Goal: Task Accomplishment & Management: Use online tool/utility

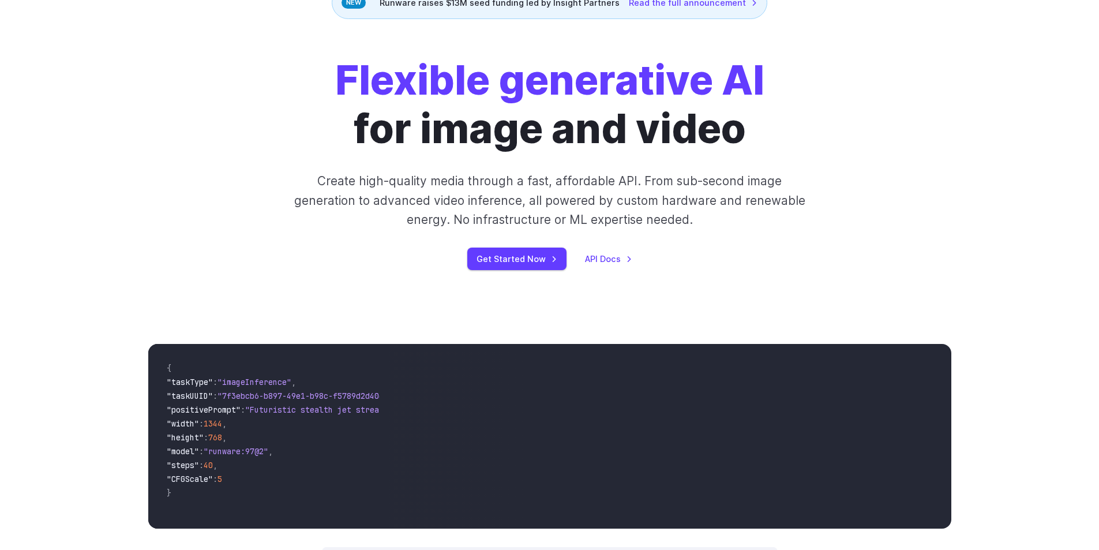
scroll to position [1278, 0]
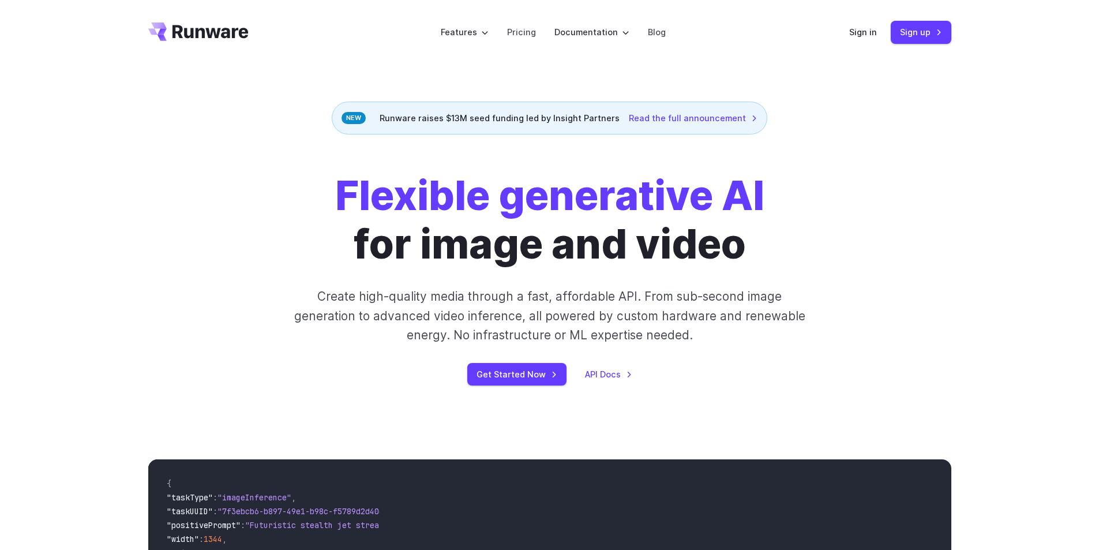
click at [510, 361] on div "Flexible generative AI for image and video Create high-quality media through a …" at bounding box center [549, 278] width 642 height 214
click at [512, 374] on link "Get Started Now" at bounding box center [516, 374] width 99 height 22
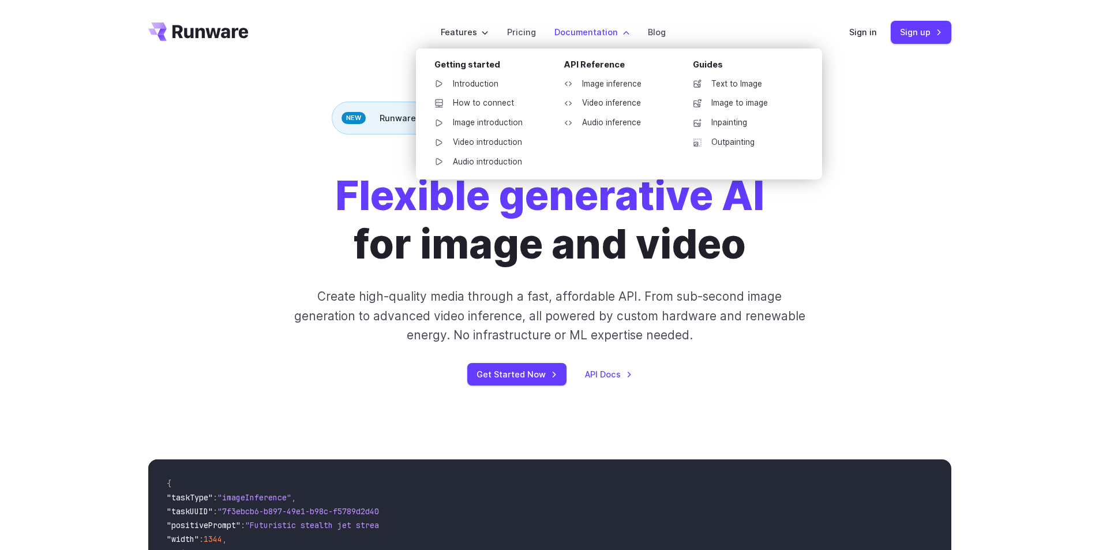
click at [580, 34] on label "Documentation" at bounding box center [591, 31] width 75 height 13
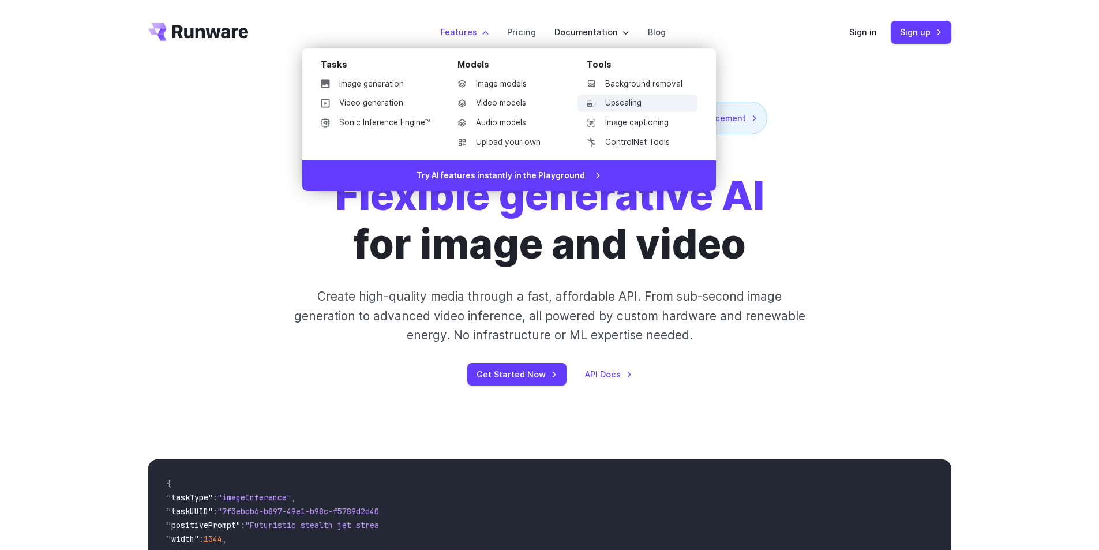
click at [632, 101] on link "Upscaling" at bounding box center [637, 103] width 120 height 17
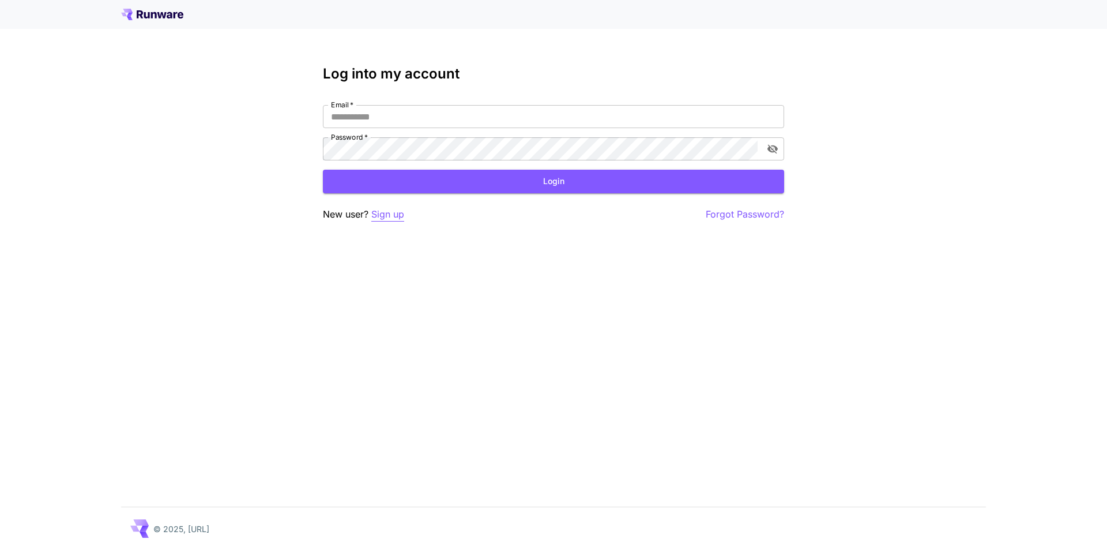
click at [397, 215] on p "Sign up" at bounding box center [387, 214] width 33 height 14
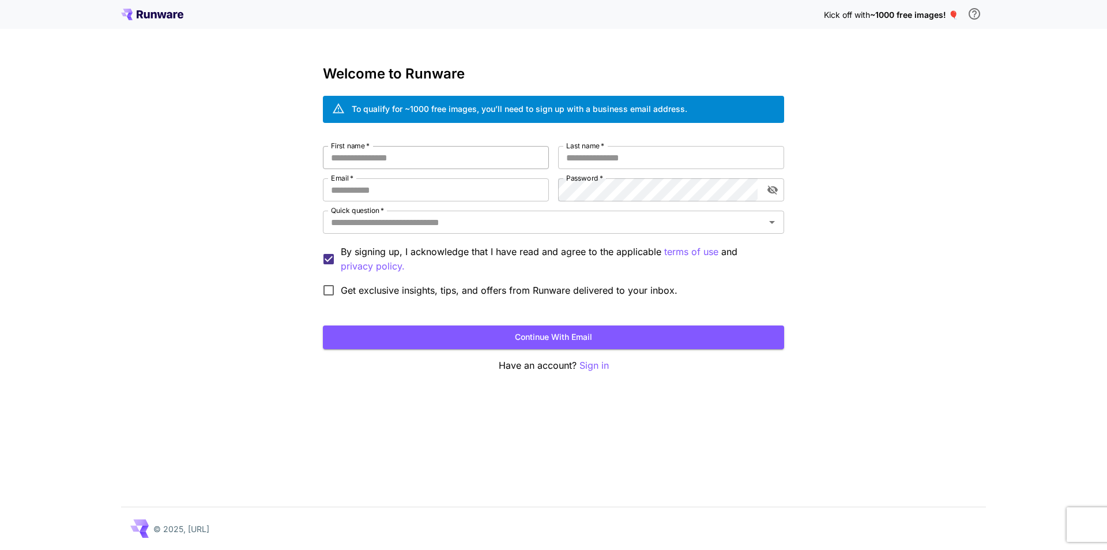
click at [394, 157] on input "First name   *" at bounding box center [436, 157] width 226 height 23
type input "******"
type input "*"
type input "********"
type input "*"
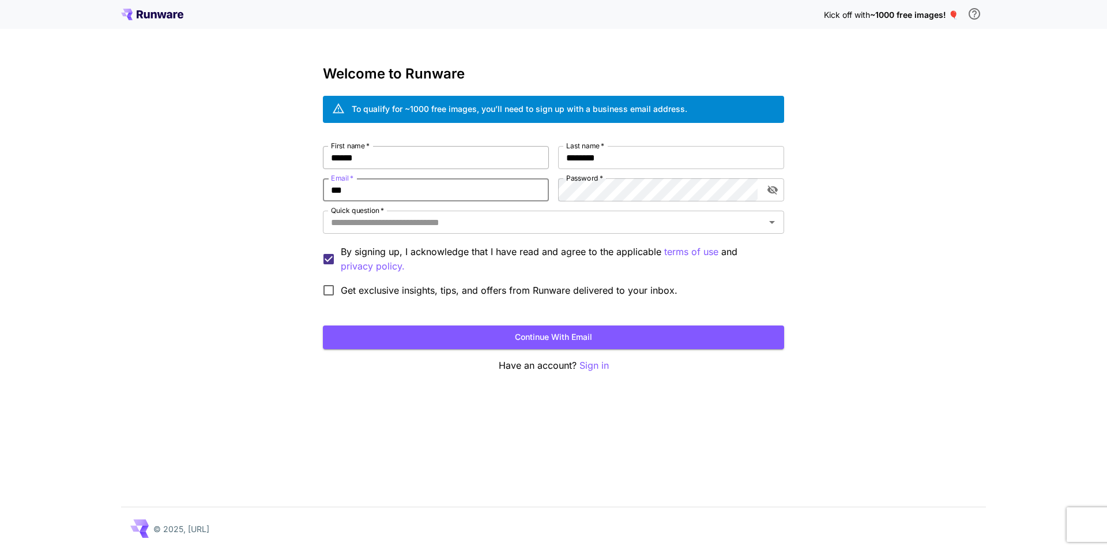
type input "**********"
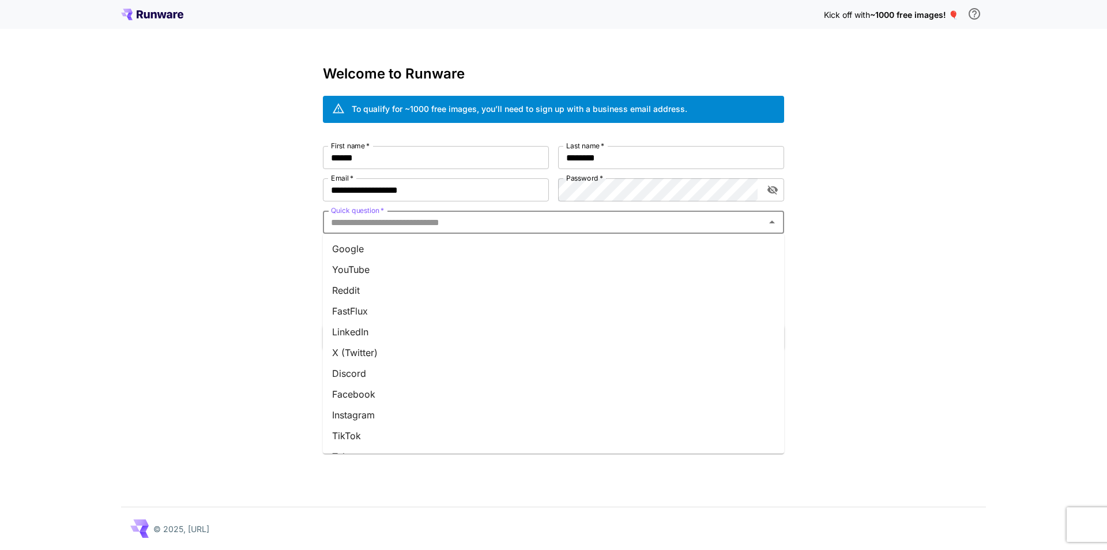
click at [469, 224] on input "Quick question   *" at bounding box center [543, 222] width 435 height 16
click at [383, 250] on li "Google" at bounding box center [553, 248] width 461 height 21
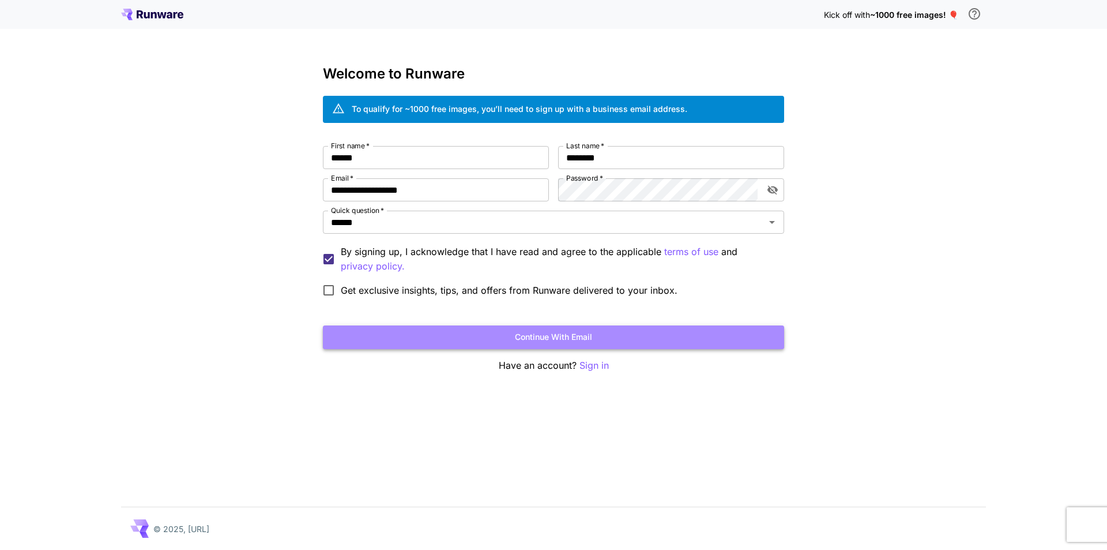
click at [520, 336] on button "Continue with email" at bounding box center [553, 337] width 461 height 24
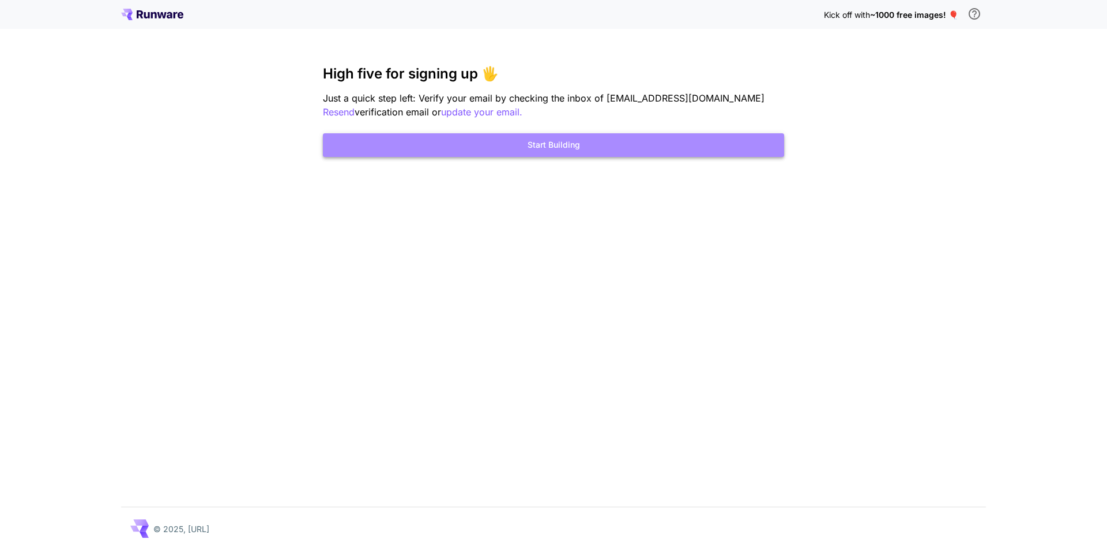
click at [567, 139] on button "Start Building" at bounding box center [553, 145] width 461 height 24
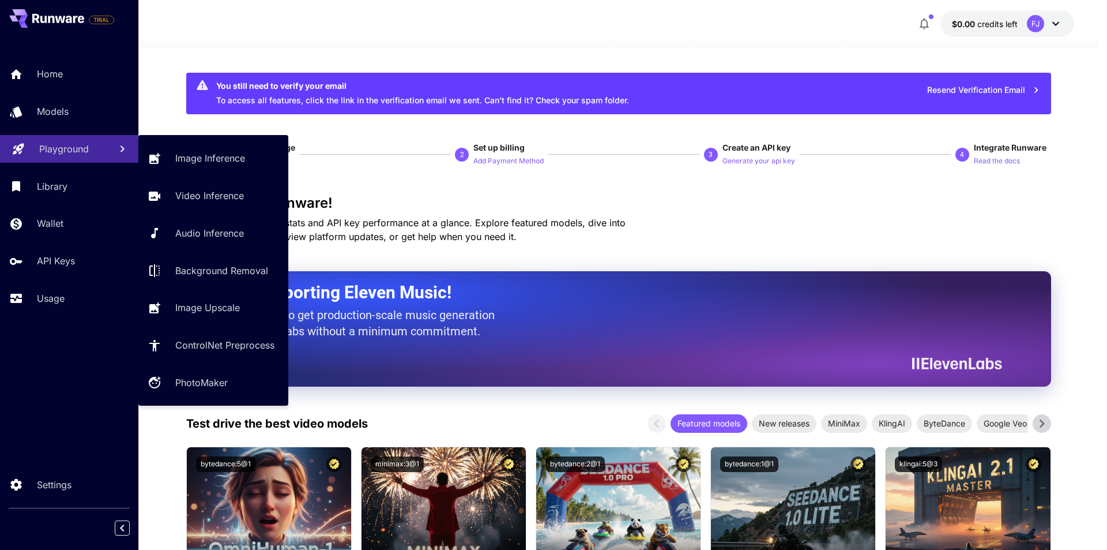
click at [65, 153] on p "Playground" at bounding box center [64, 149] width 50 height 14
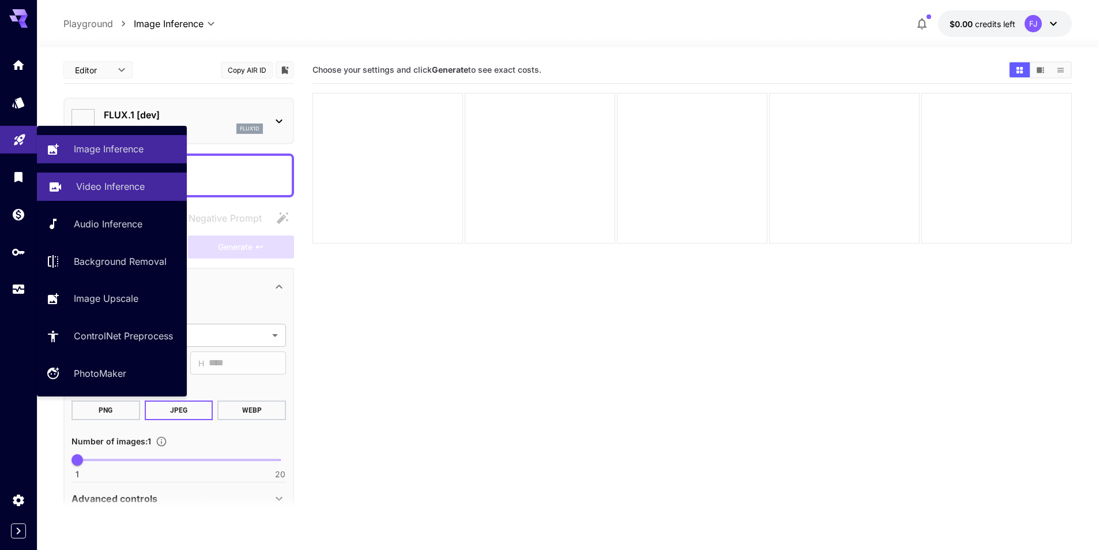
type input "**********"
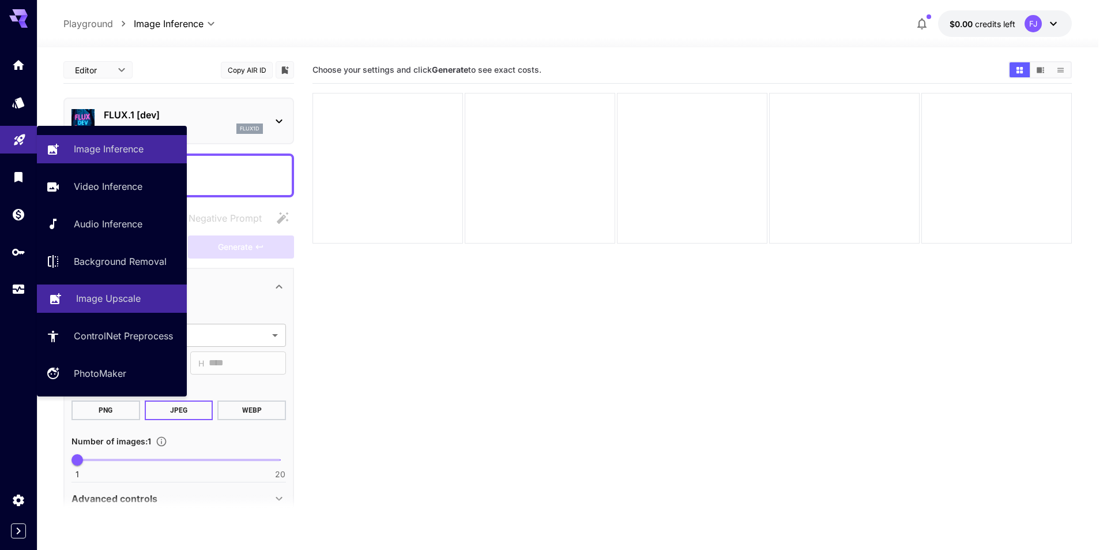
click at [101, 304] on p "Image Upscale" at bounding box center [108, 298] width 65 height 14
type input "**********"
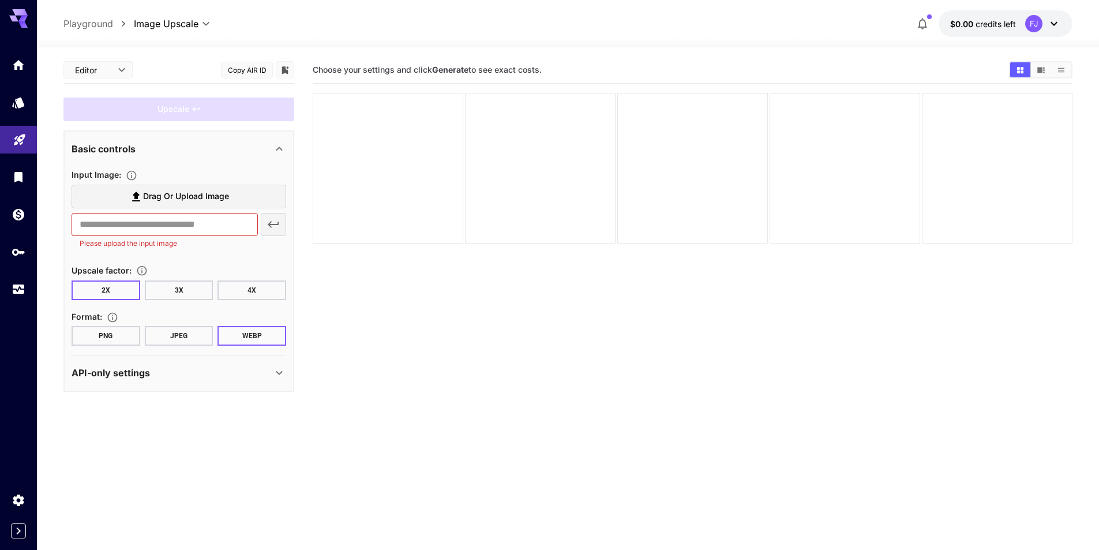
click at [209, 196] on span "Drag or upload image" at bounding box center [186, 196] width 86 height 14
click at [0, 0] on input "Drag or upload image" at bounding box center [0, 0] width 0 height 0
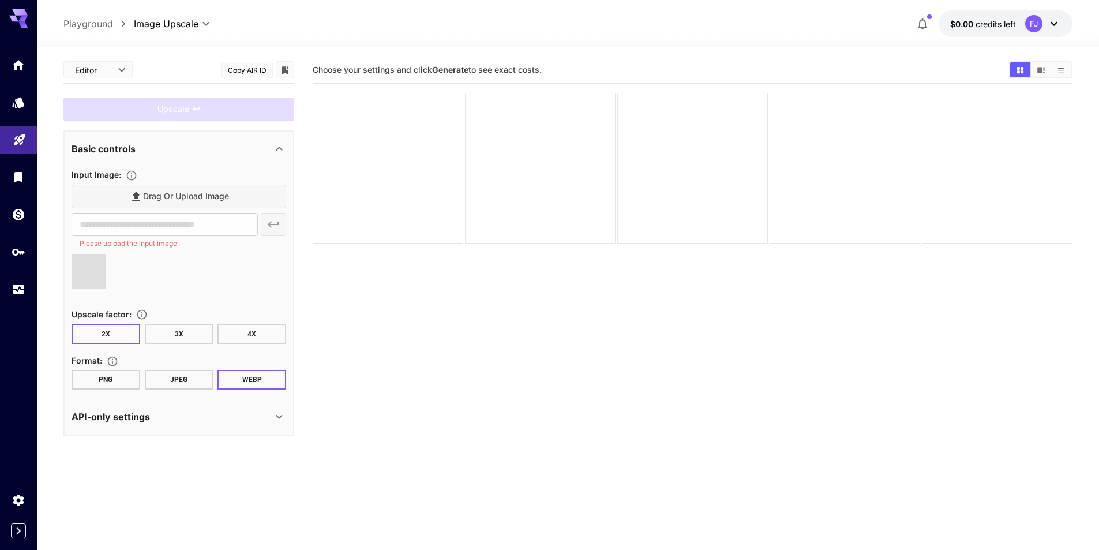
type input "**********"
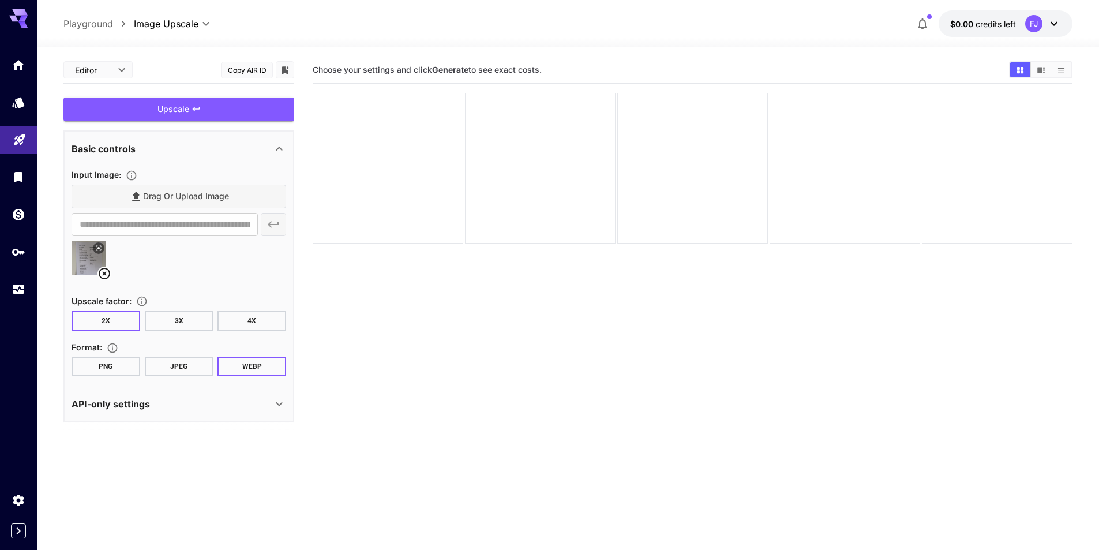
click at [185, 193] on div "Drag or upload image" at bounding box center [179, 197] width 215 height 24
click at [185, 104] on span "Upscale" at bounding box center [173, 109] width 32 height 14
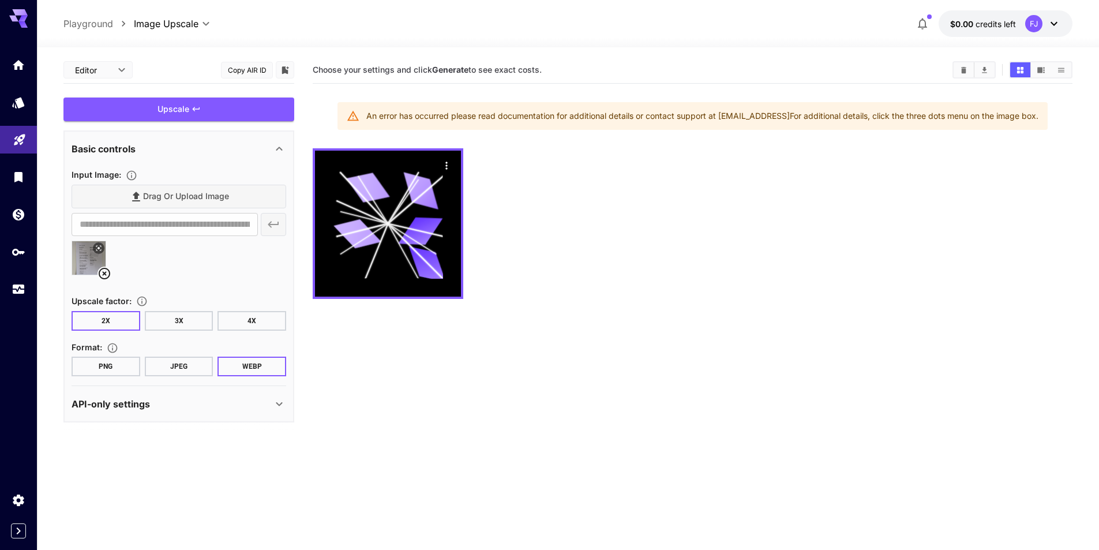
click at [100, 246] on icon at bounding box center [98, 247] width 7 height 7
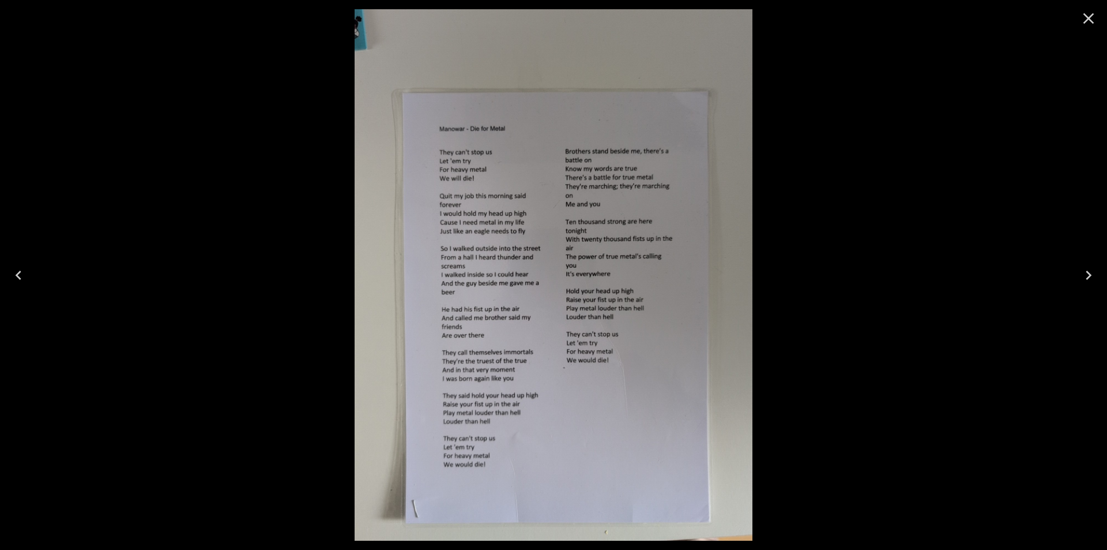
click at [1085, 15] on icon "Close" at bounding box center [1089, 18] width 11 height 11
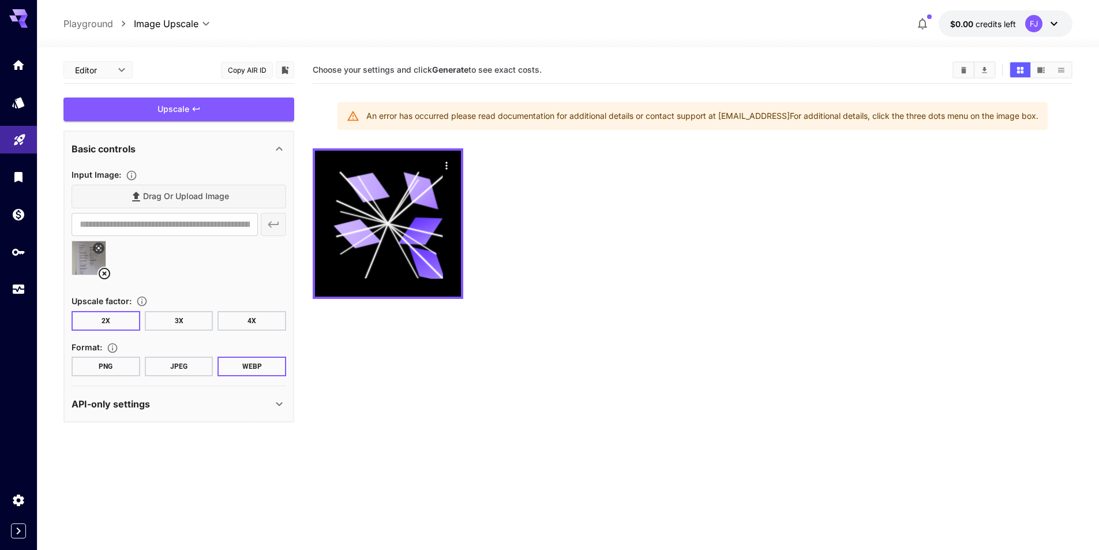
click at [193, 409] on div "API-only settings" at bounding box center [172, 404] width 201 height 14
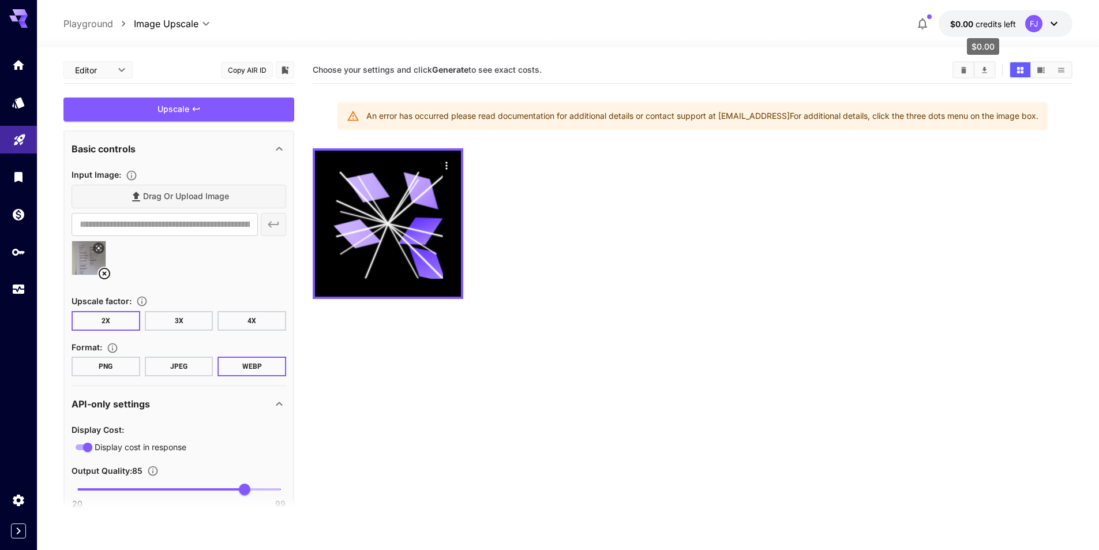
click at [1003, 21] on span "credits left" at bounding box center [995, 24] width 40 height 10
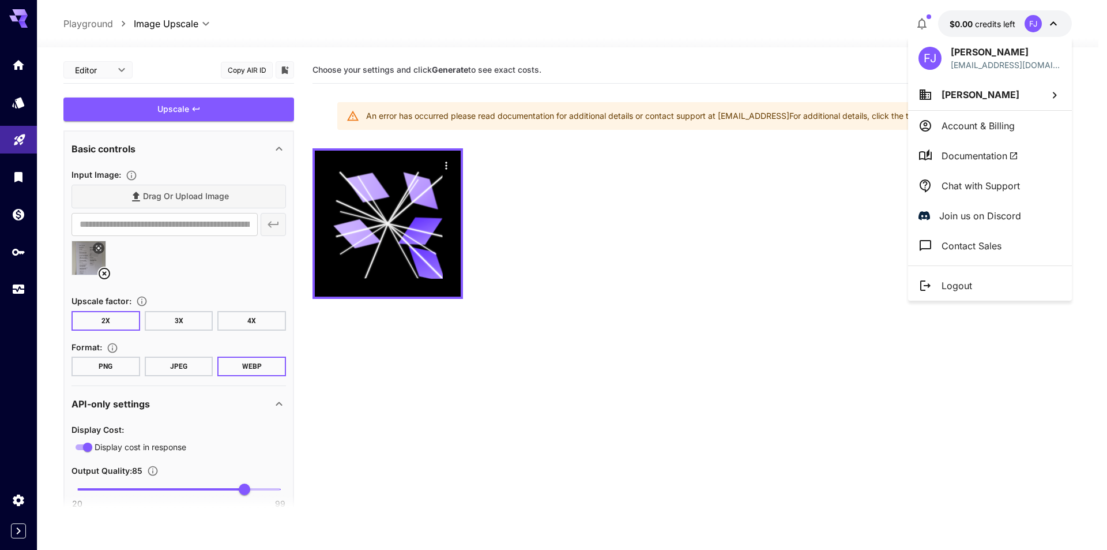
click at [813, 249] on div at bounding box center [553, 275] width 1107 height 550
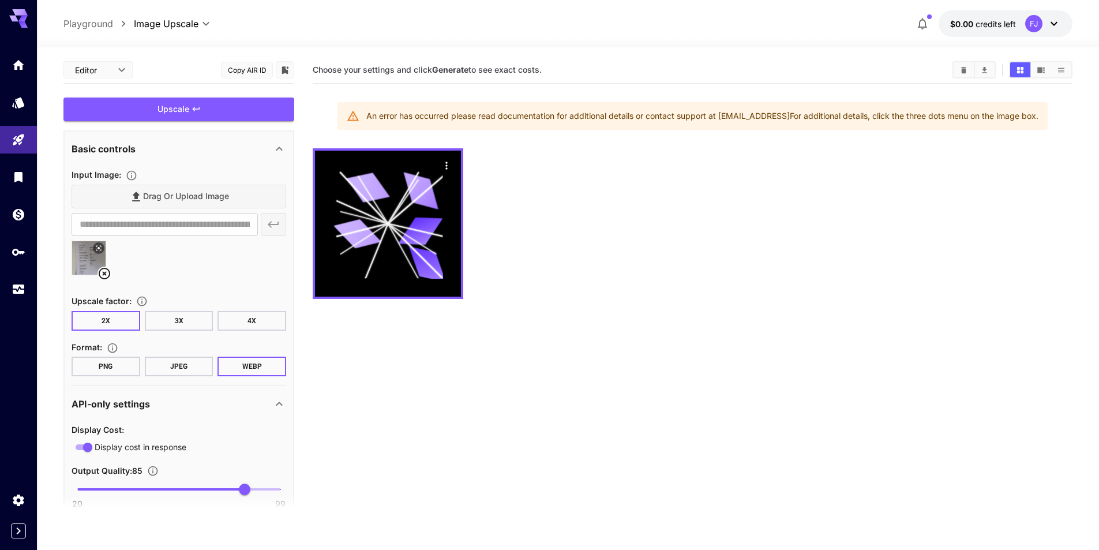
click at [213, 190] on div "Drag or upload image" at bounding box center [179, 197] width 215 height 24
click at [93, 276] on div at bounding box center [179, 262] width 215 height 44
click at [97, 274] on div at bounding box center [89, 257] width 35 height 35
click at [102, 274] on icon at bounding box center [104, 273] width 14 height 14
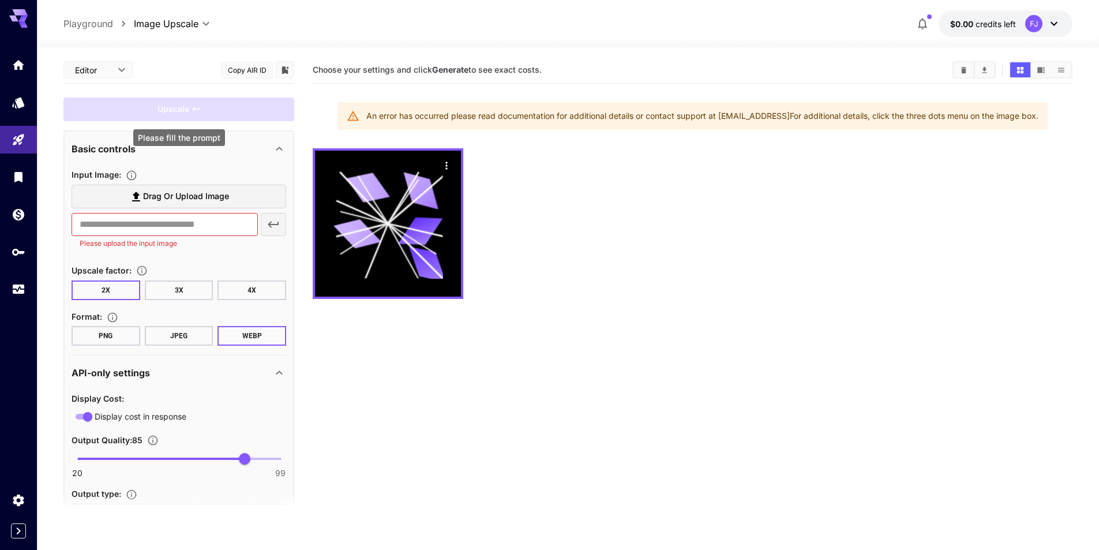
click at [183, 103] on div "Upscale" at bounding box center [178, 109] width 231 height 24
click at [172, 194] on span "Drag or upload image" at bounding box center [186, 196] width 86 height 14
click at [0, 0] on input "Drag or upload image" at bounding box center [0, 0] width 0 height 0
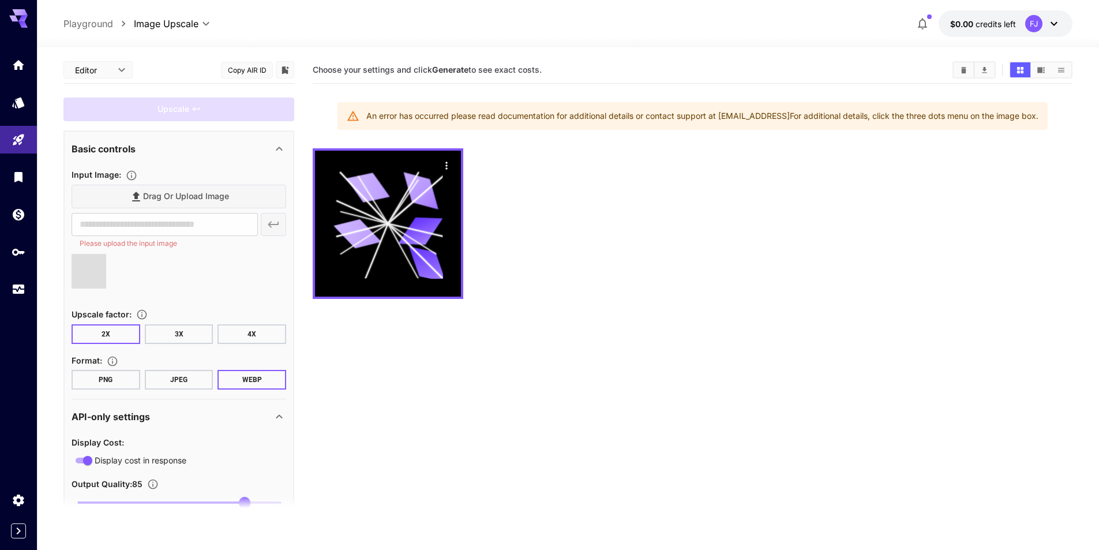
type input "**********"
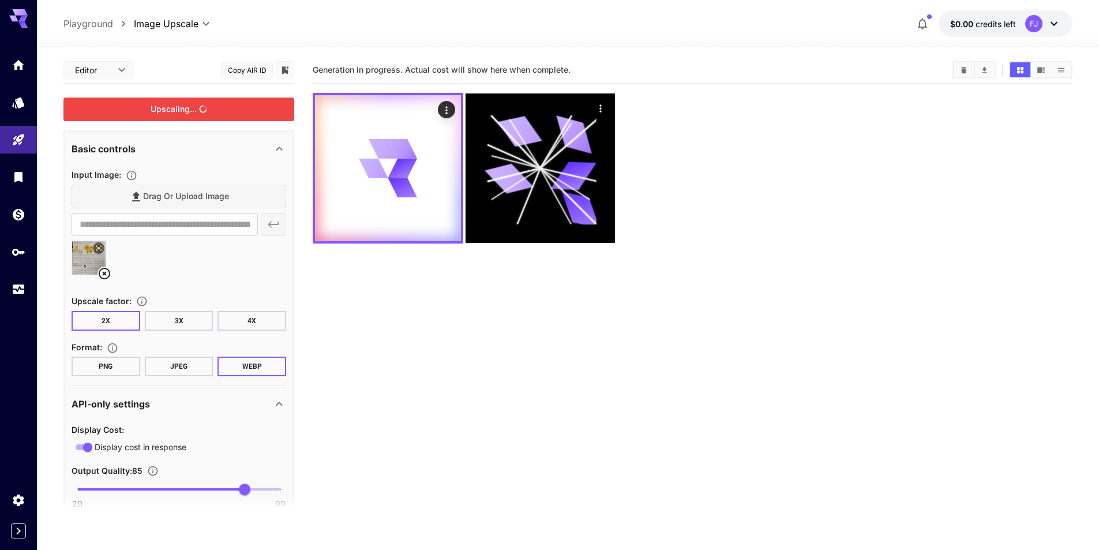
click at [168, 107] on div "Upscaling..." at bounding box center [178, 109] width 231 height 24
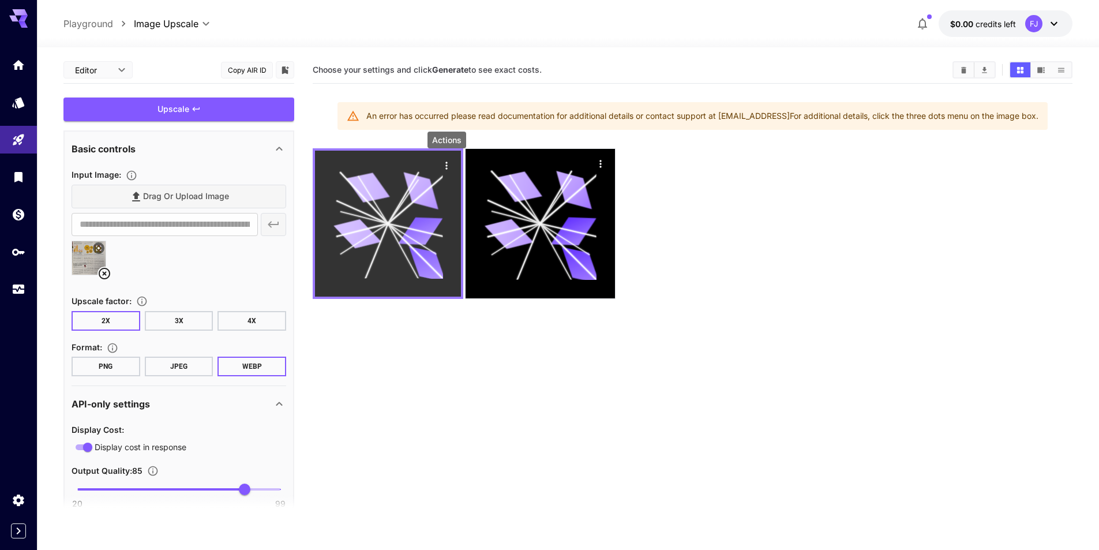
click at [447, 160] on icon "Actions" at bounding box center [447, 166] width 12 height 12
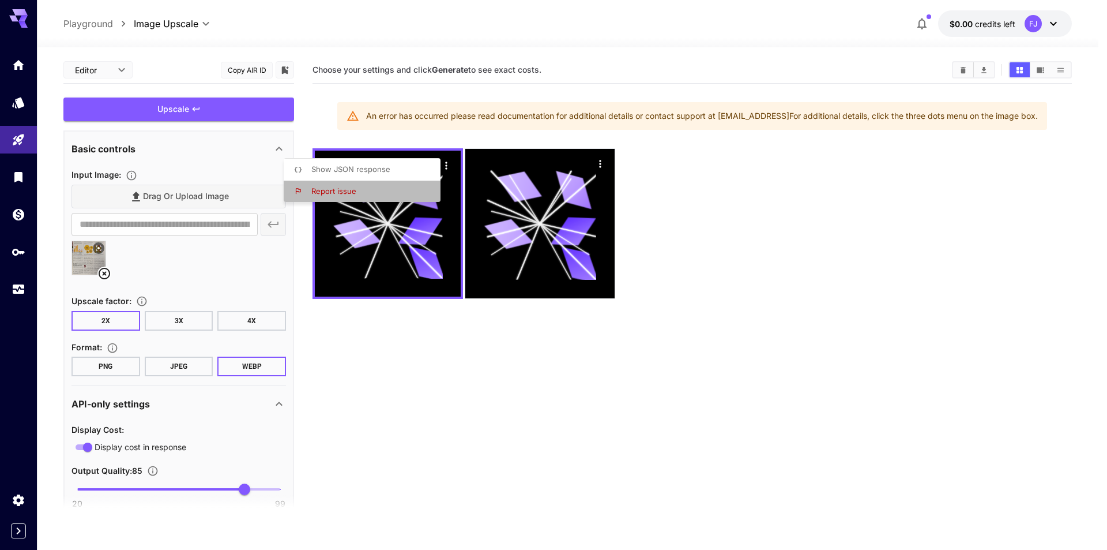
click at [354, 190] on span "Report issue" at bounding box center [333, 190] width 45 height 9
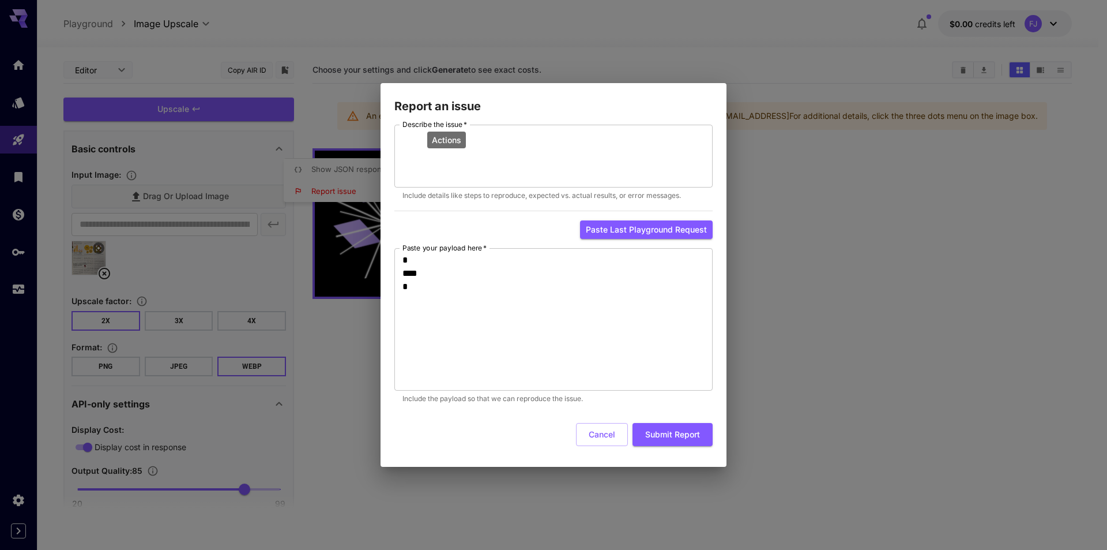
click at [786, 220] on div "Report an issue Describe the issue   * * Describe the issue   * Include details…" at bounding box center [553, 275] width 1107 height 550
drag, startPoint x: 604, startPoint y: 430, endPoint x: 603, endPoint y: 424, distance: 6.4
click at [604, 430] on button "Cancel" at bounding box center [602, 435] width 52 height 24
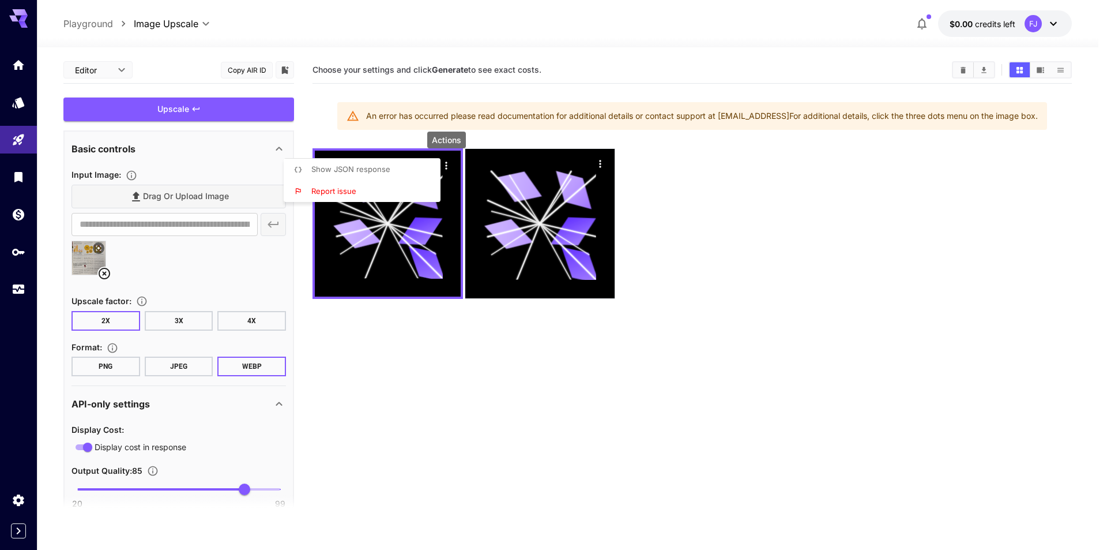
click at [600, 160] on div at bounding box center [553, 275] width 1107 height 550
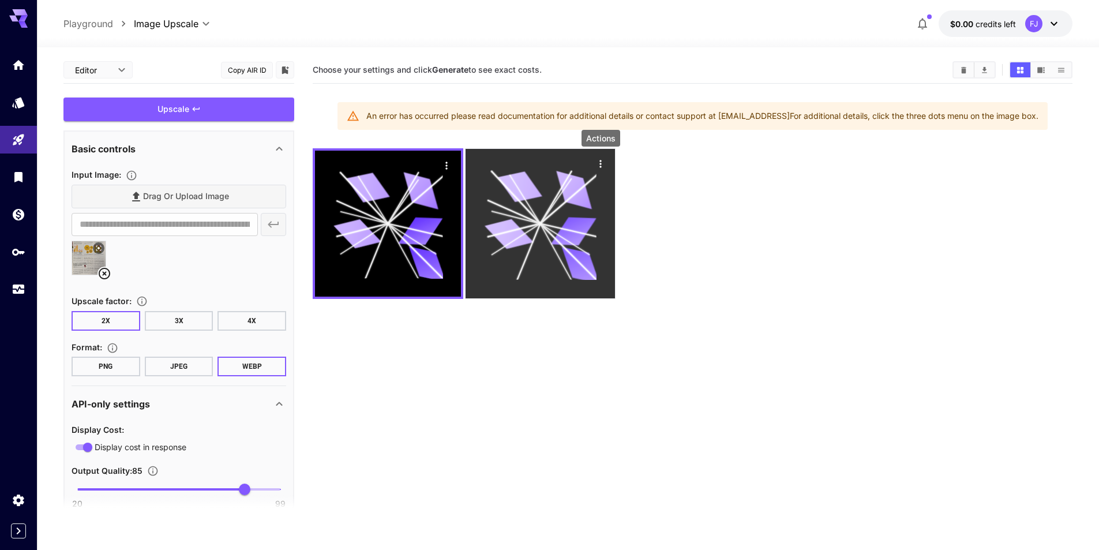
click at [597, 162] on icon "Actions" at bounding box center [601, 164] width 12 height 12
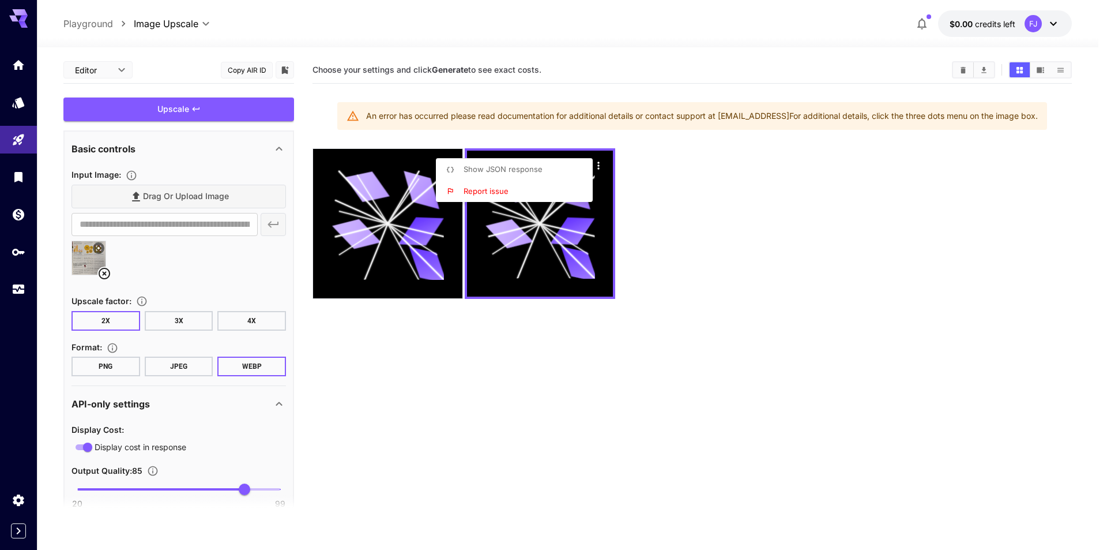
click at [196, 195] on div at bounding box center [553, 275] width 1107 height 550
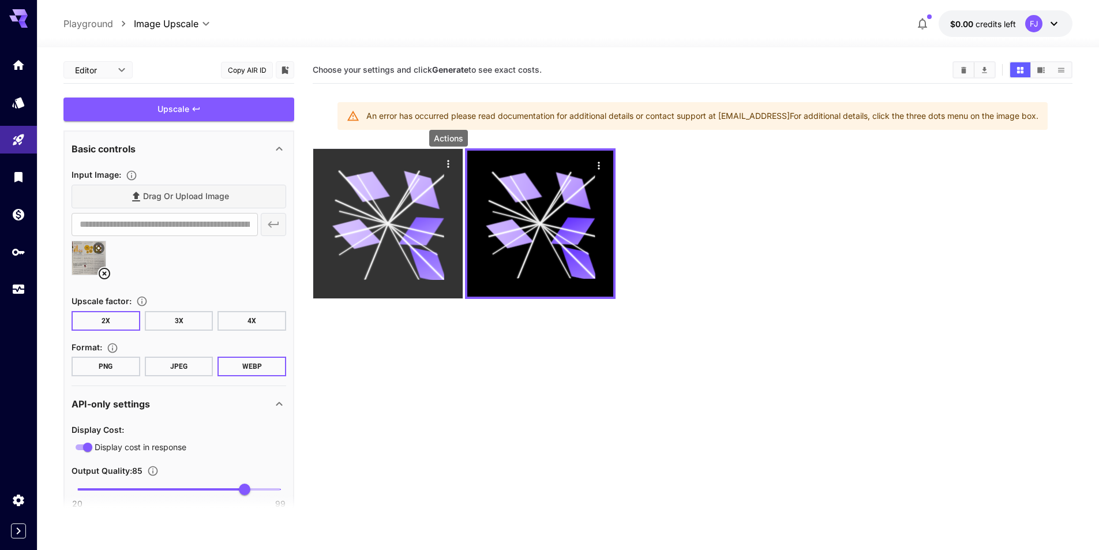
click at [446, 161] on icon "Actions" at bounding box center [448, 164] width 12 height 12
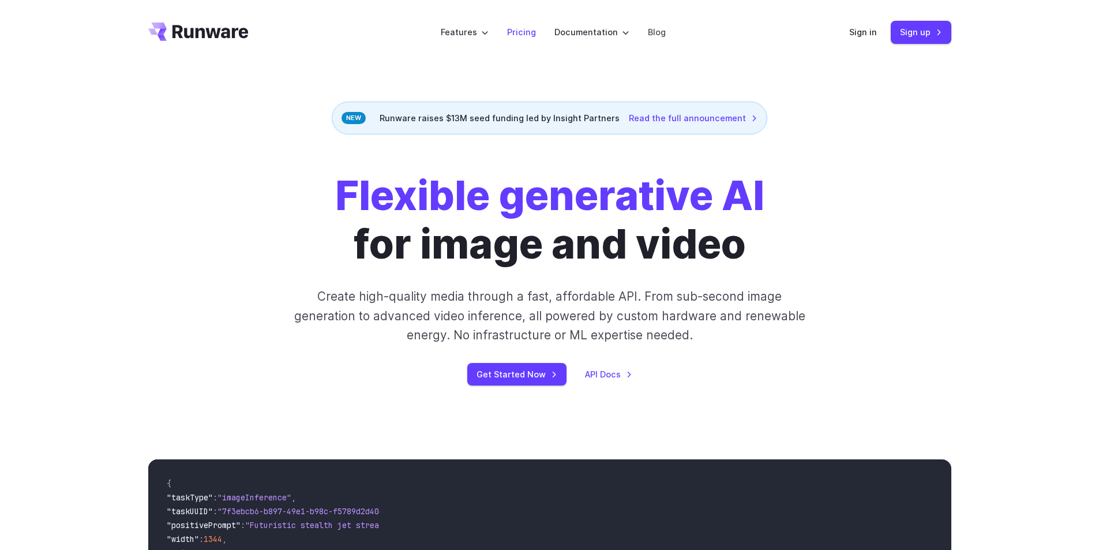
click at [528, 35] on link "Pricing" at bounding box center [521, 31] width 29 height 13
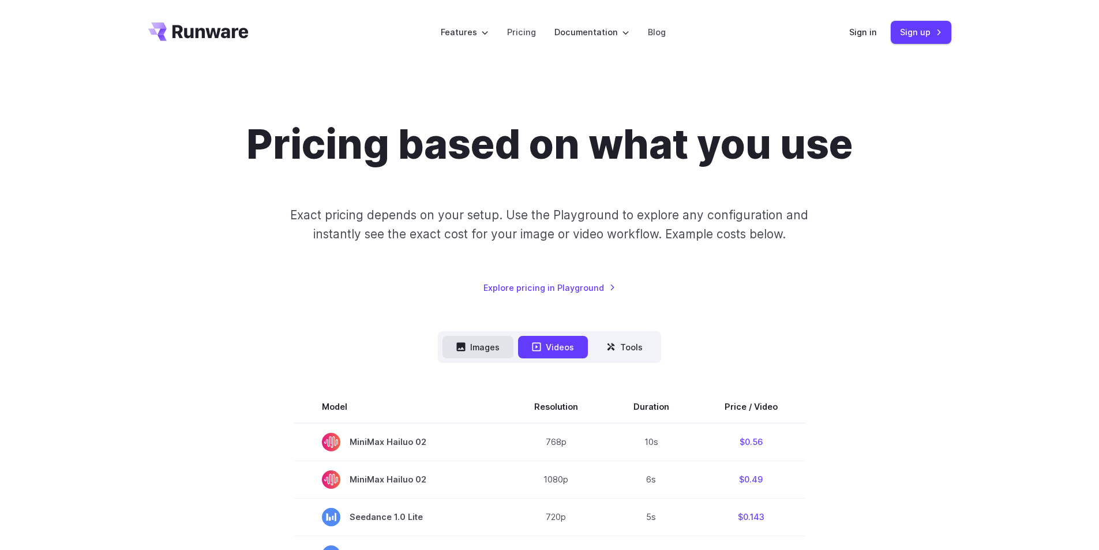
click at [488, 344] on button "Images" at bounding box center [477, 347] width 71 height 22
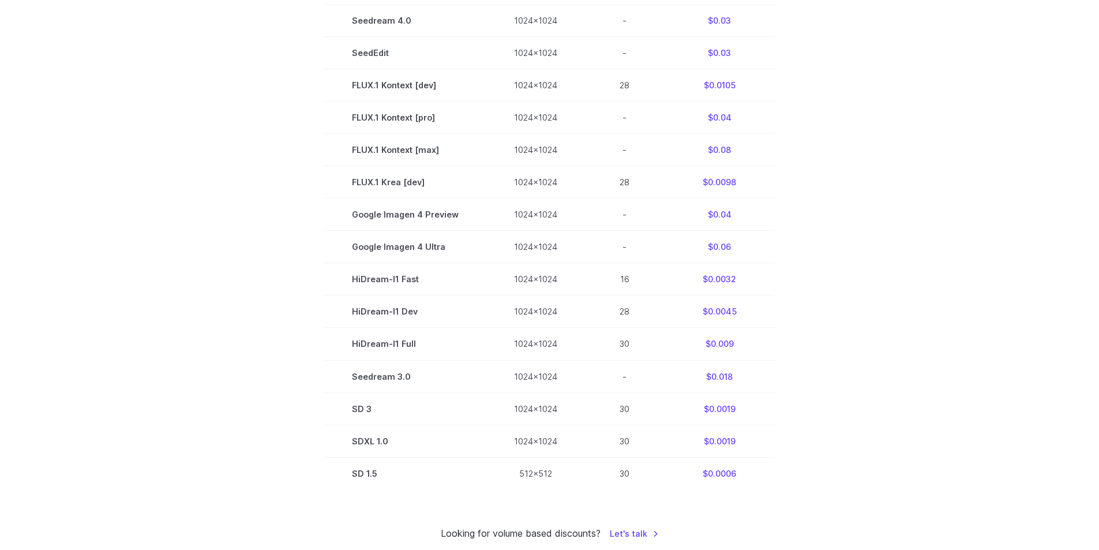
scroll to position [750, 0]
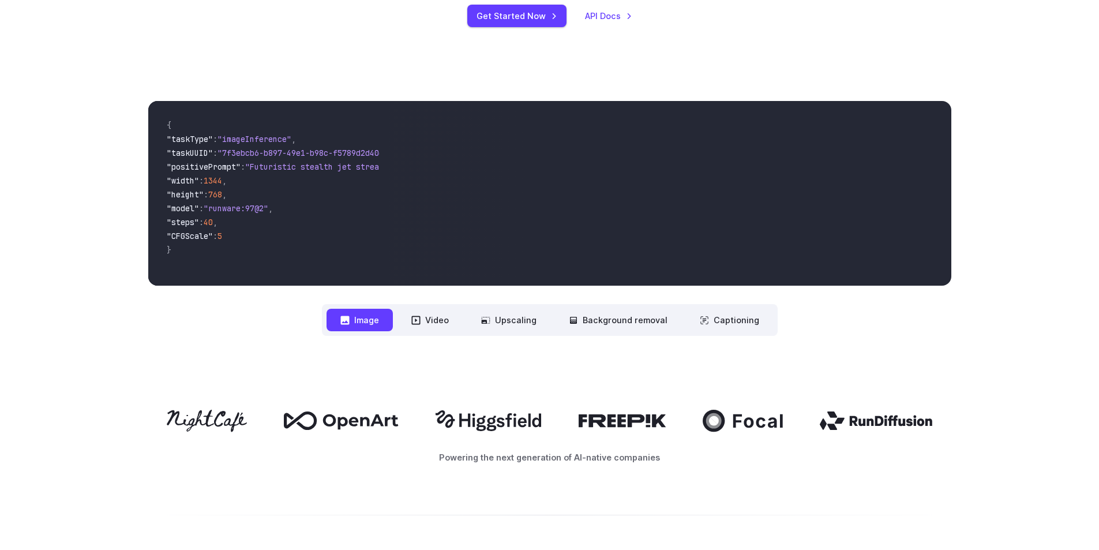
scroll to position [404, 0]
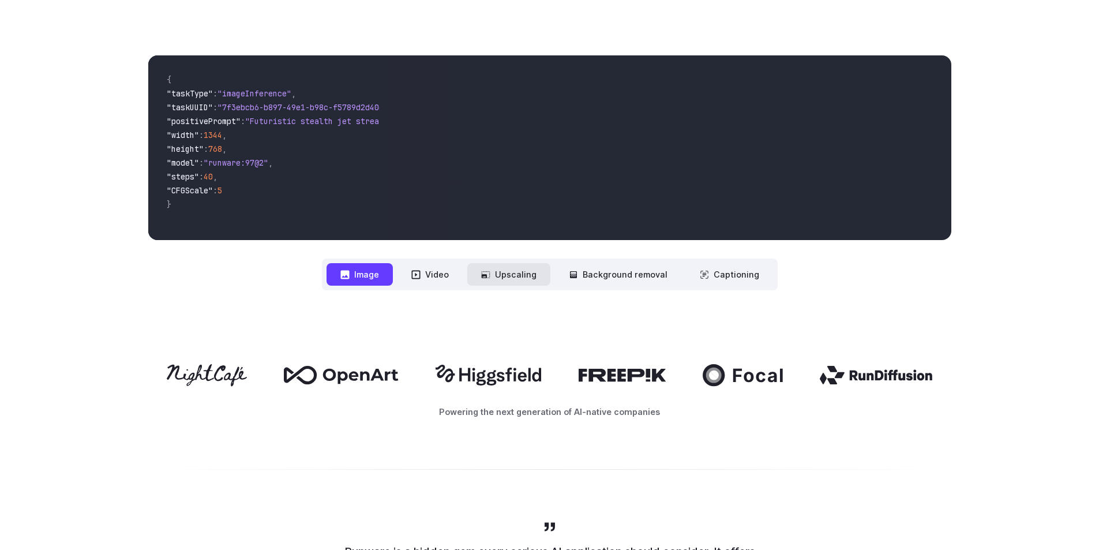
click at [531, 274] on button "Upscaling" at bounding box center [508, 274] width 83 height 22
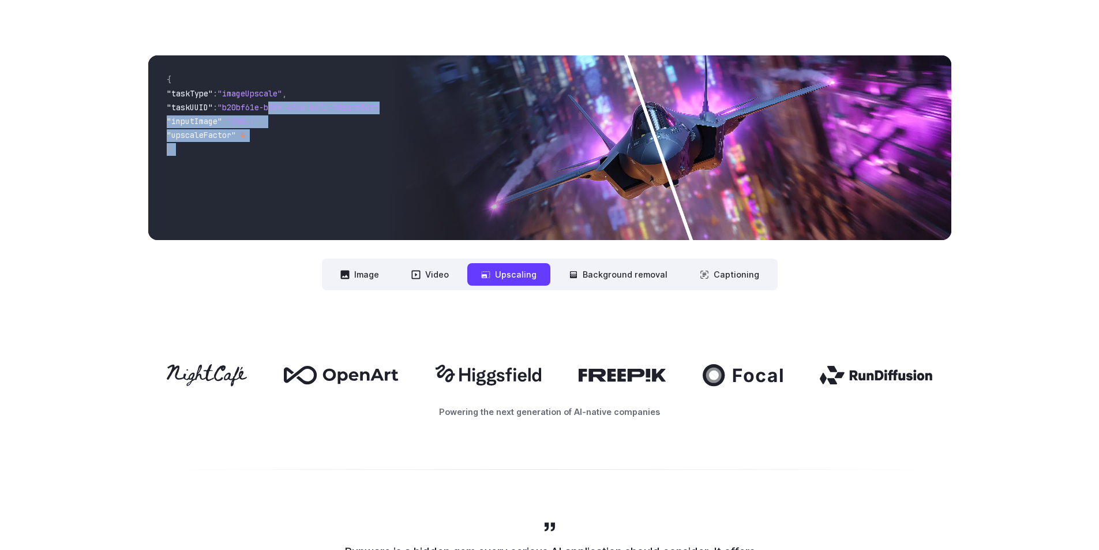
scroll to position [0, 83]
drag, startPoint x: 310, startPoint y: 115, endPoint x: 398, endPoint y: 115, distance: 88.8
click at [398, 115] on div "{ "taskType" : "imageUpscale" , "taskUUID" : "b20bf61e-b38f-434d-be71-78be355d5…" at bounding box center [549, 147] width 803 height 185
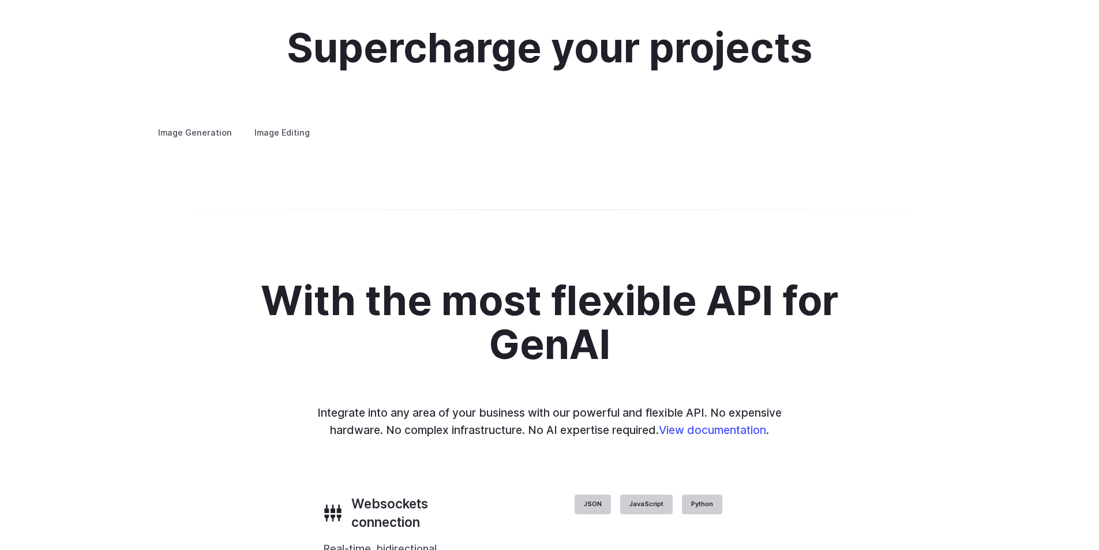
scroll to position [0, 0]
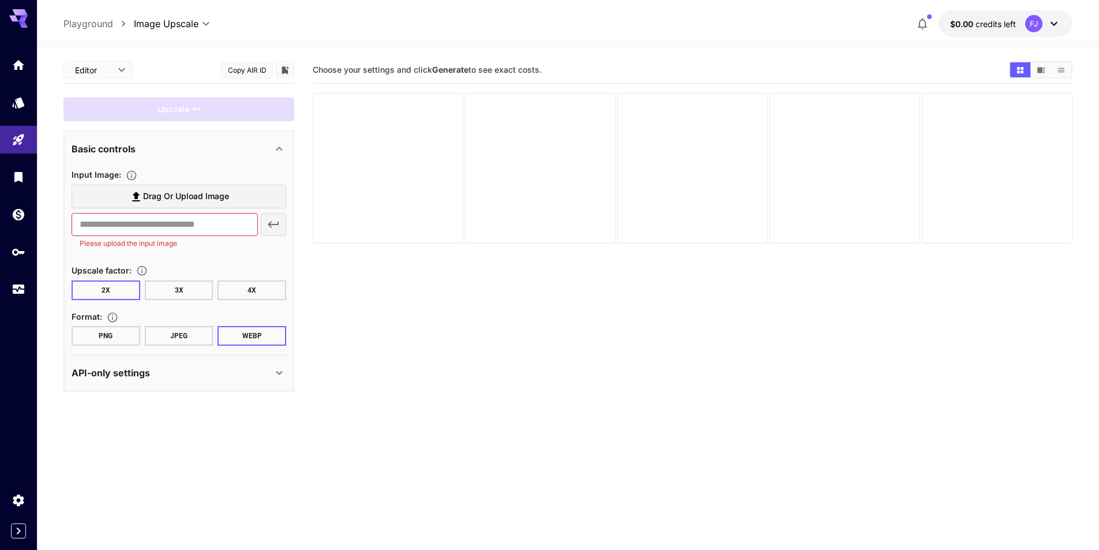
click at [192, 200] on span "Drag or upload image" at bounding box center [186, 196] width 86 height 14
click at [0, 0] on input "Drag or upload image" at bounding box center [0, 0] width 0 height 0
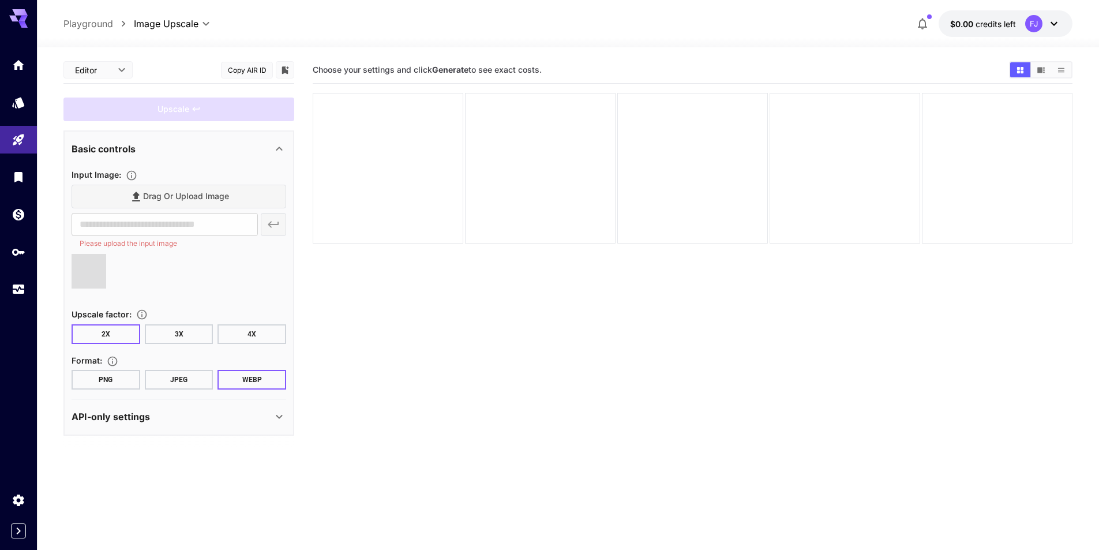
type input "**********"
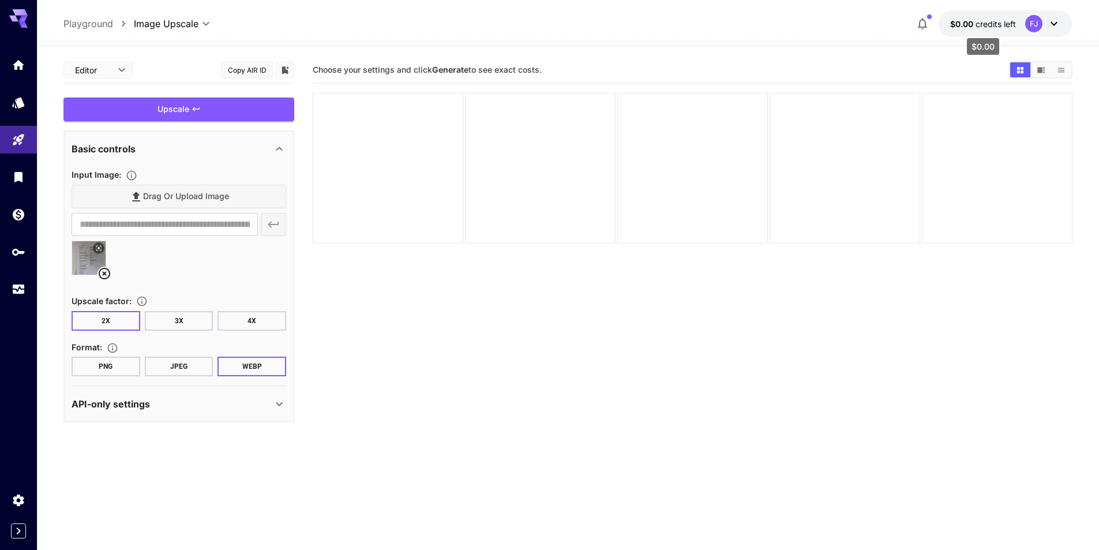
click at [983, 18] on p "$0.00 credits left" at bounding box center [983, 24] width 66 height 12
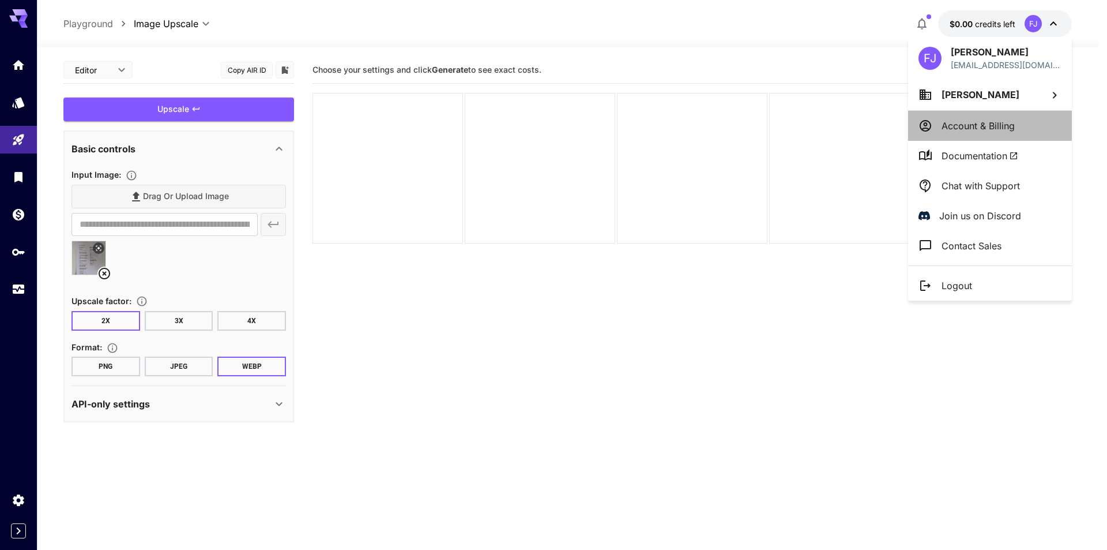
click at [984, 124] on p "Account & Billing" at bounding box center [978, 126] width 73 height 14
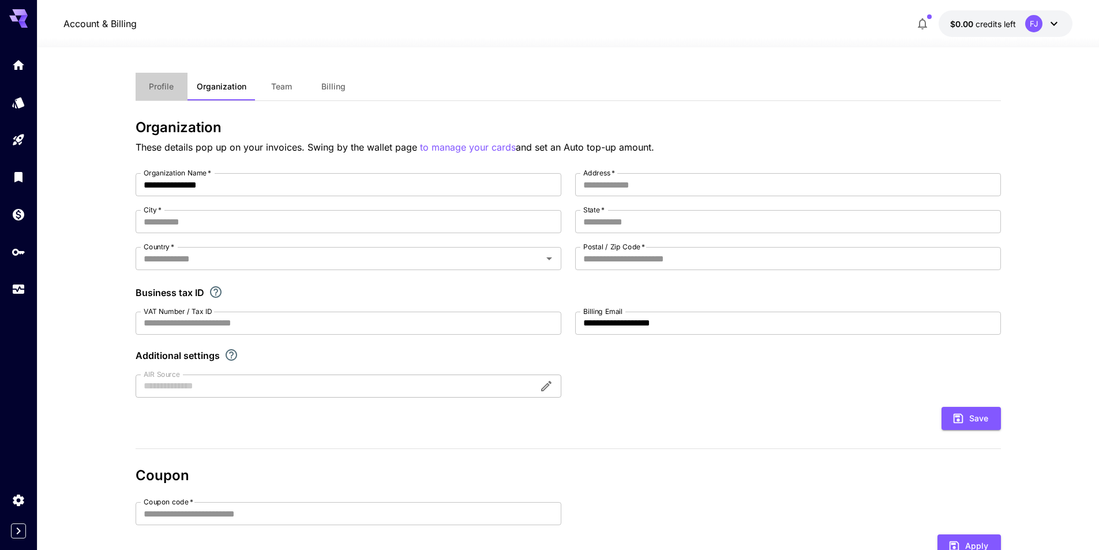
drag, startPoint x: 164, startPoint y: 86, endPoint x: 590, endPoint y: 87, distance: 426.1
click at [164, 86] on span "Profile" at bounding box center [161, 86] width 25 height 10
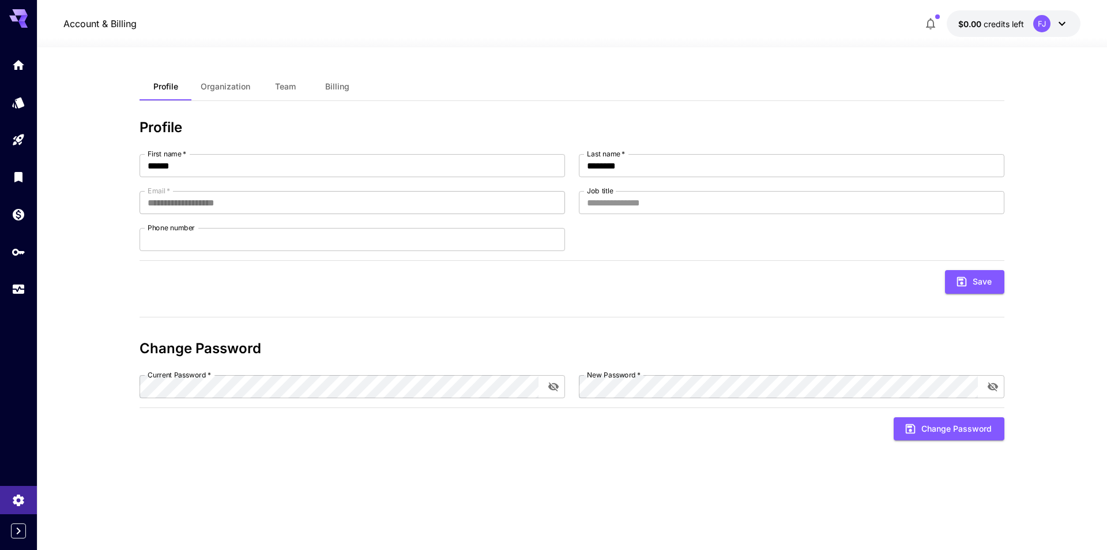
click at [1051, 22] on div "FJ" at bounding box center [1051, 23] width 36 height 17
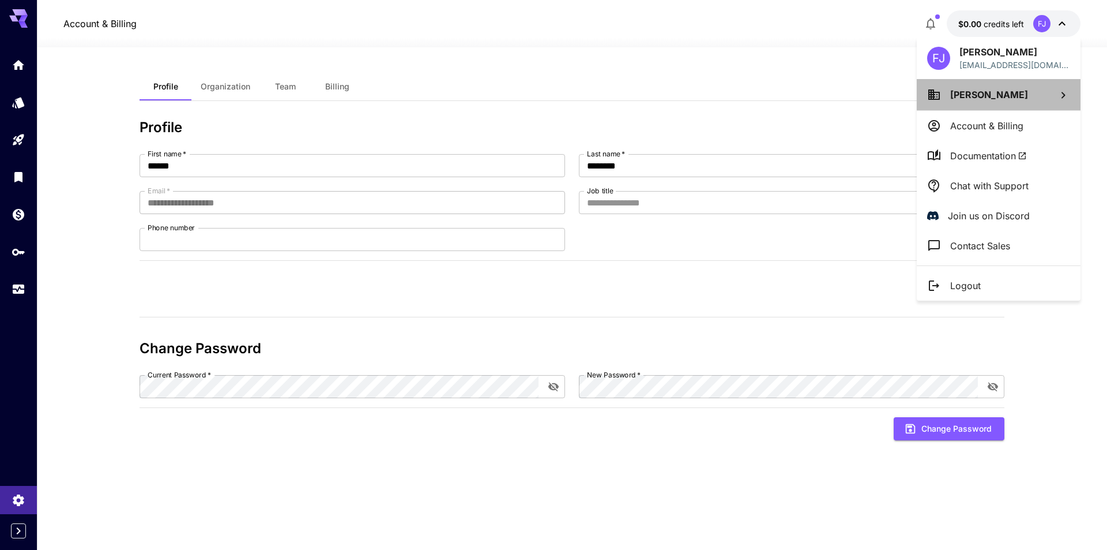
click at [966, 99] on span "Fabien Jeanneau" at bounding box center [989, 95] width 78 height 12
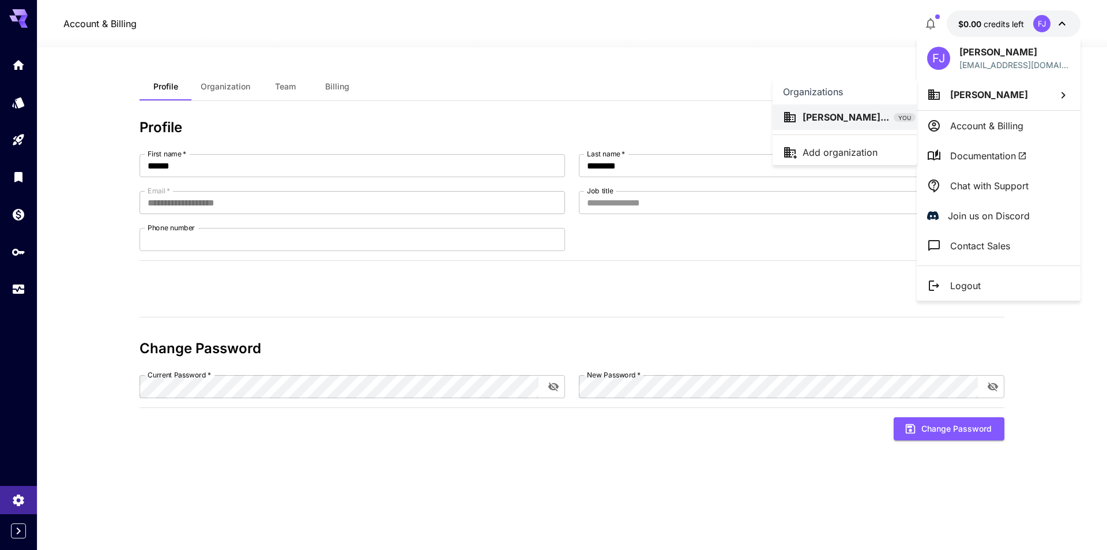
click at [17, 67] on div at bounding box center [553, 275] width 1107 height 550
click at [22, 65] on div at bounding box center [553, 275] width 1107 height 550
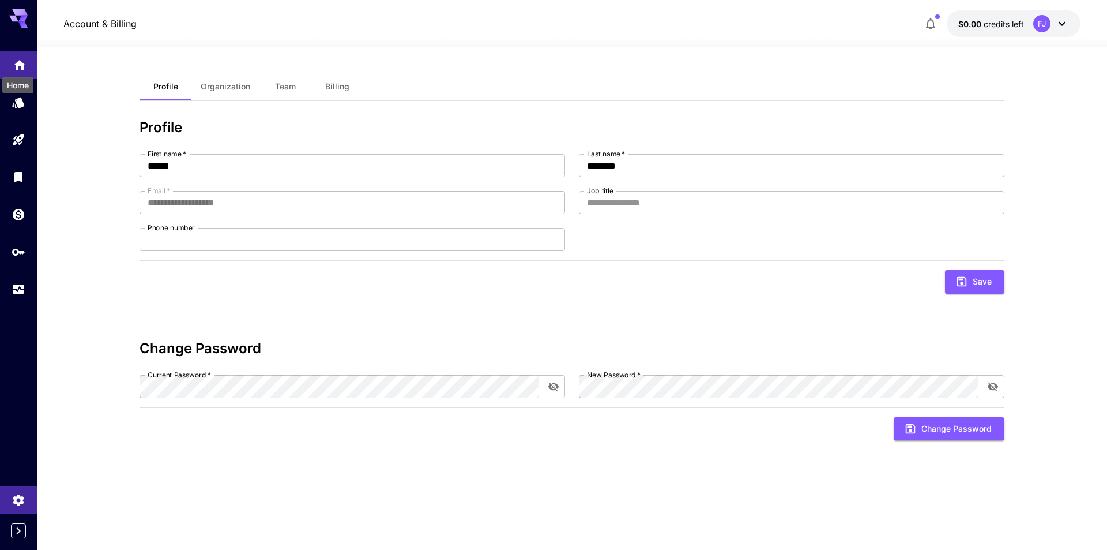
click at [21, 65] on icon "Home" at bounding box center [20, 62] width 12 height 10
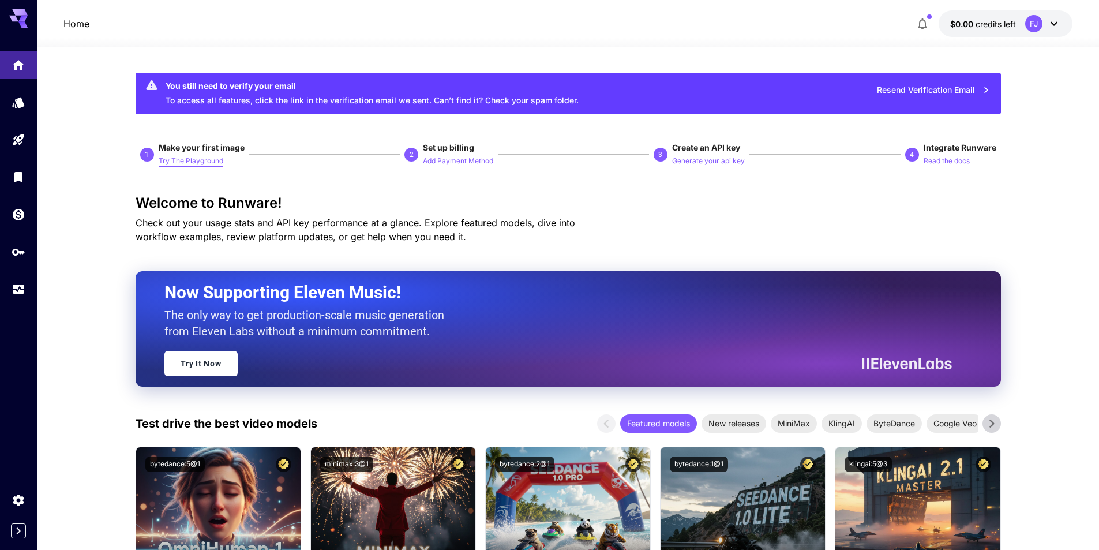
click at [188, 160] on p "Try The Playground" at bounding box center [191, 161] width 65 height 11
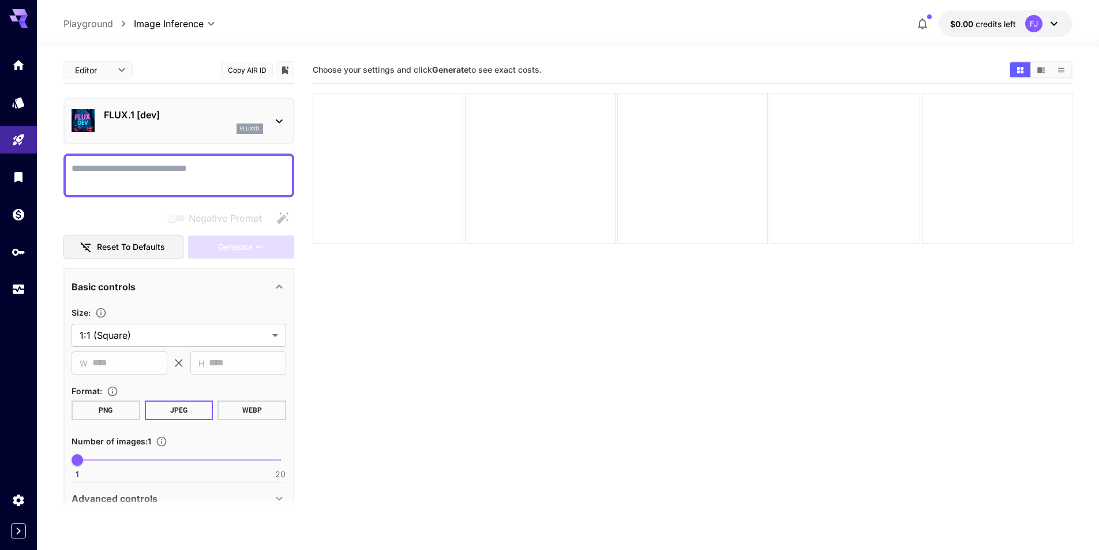
click at [273, 119] on icon at bounding box center [279, 121] width 14 height 14
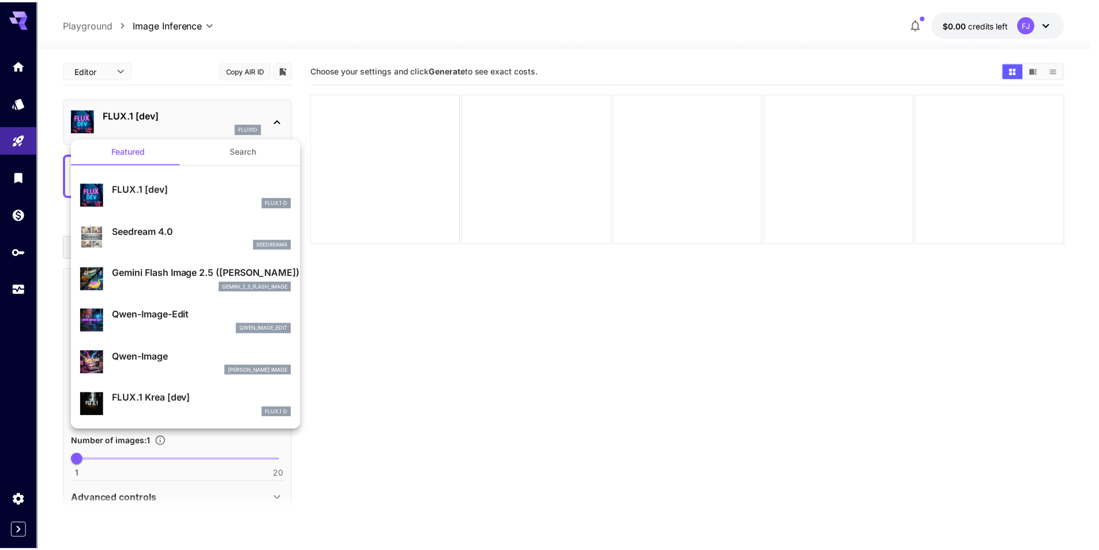
scroll to position [18, 0]
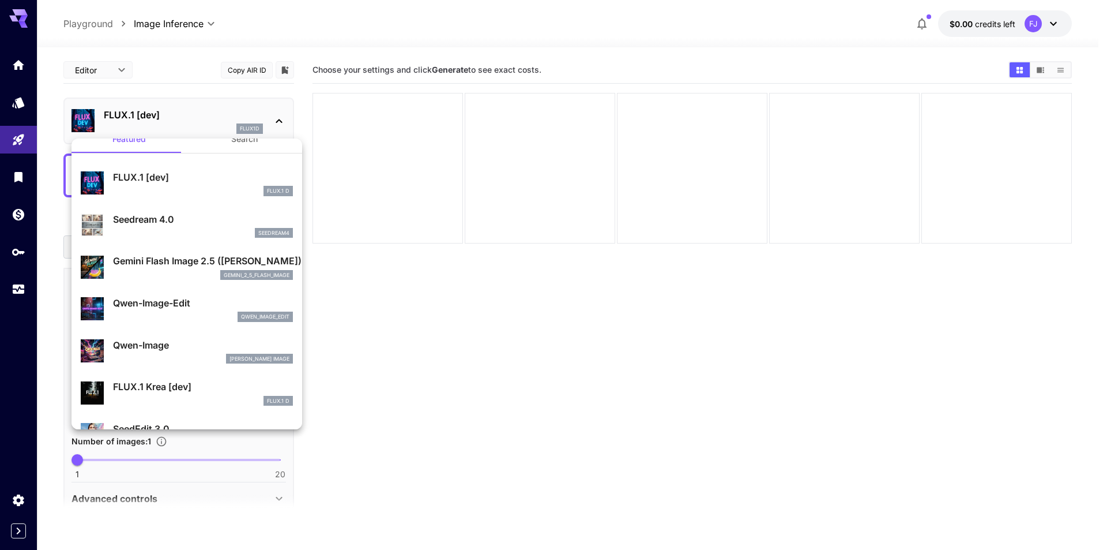
click at [15, 140] on div at bounding box center [553, 275] width 1107 height 550
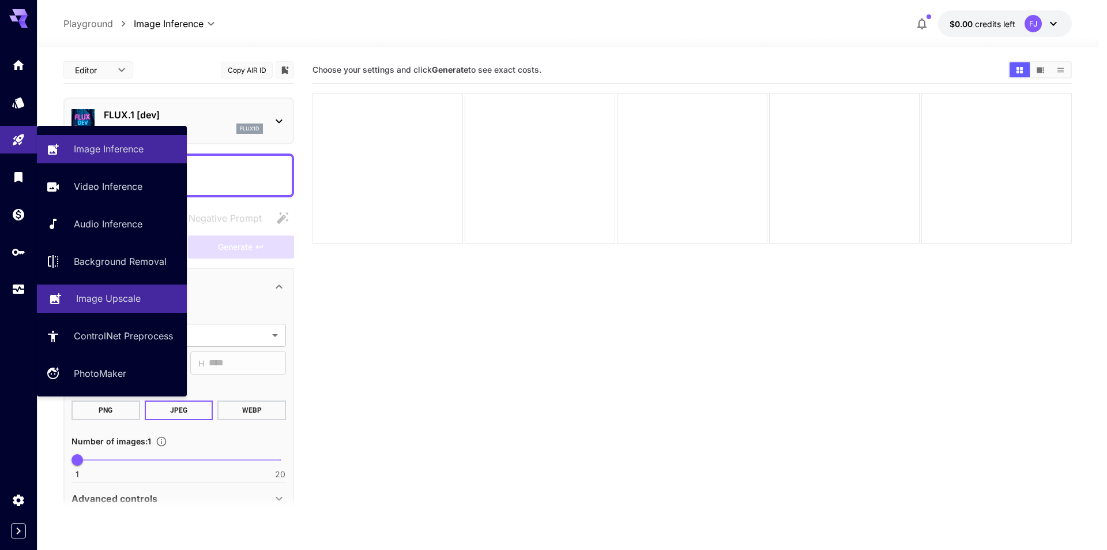
click at [92, 292] on p "Image Upscale" at bounding box center [108, 298] width 65 height 14
type input "**********"
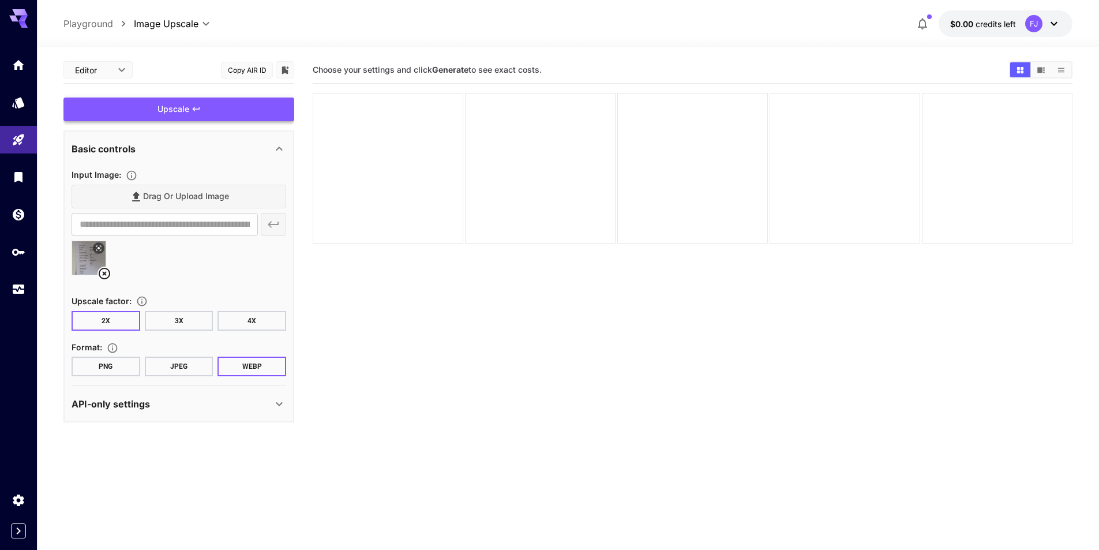
click at [179, 106] on span "Upscale" at bounding box center [173, 109] width 32 height 14
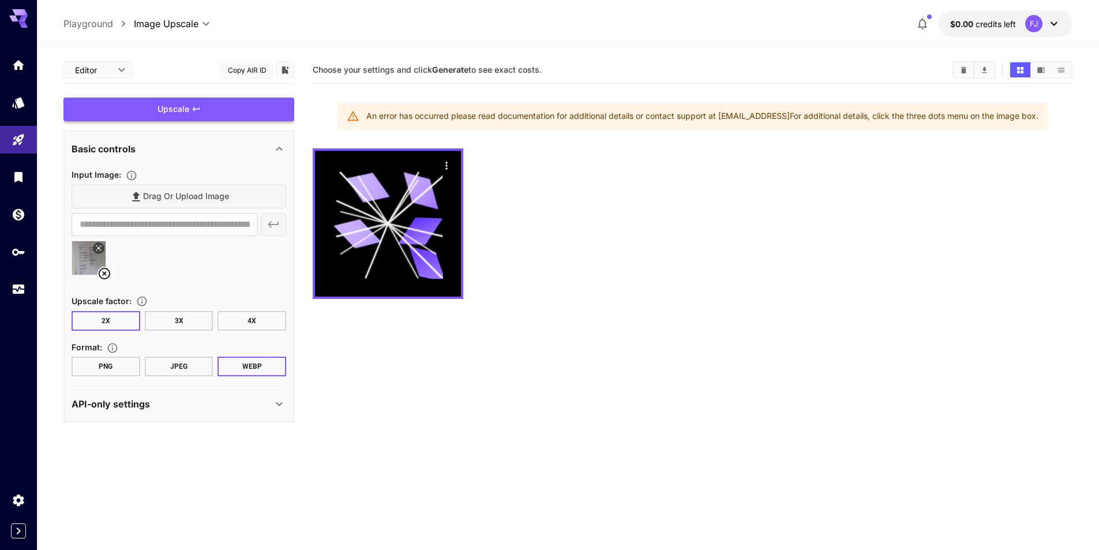
click at [180, 107] on div "Upscale" at bounding box center [178, 109] width 231 height 24
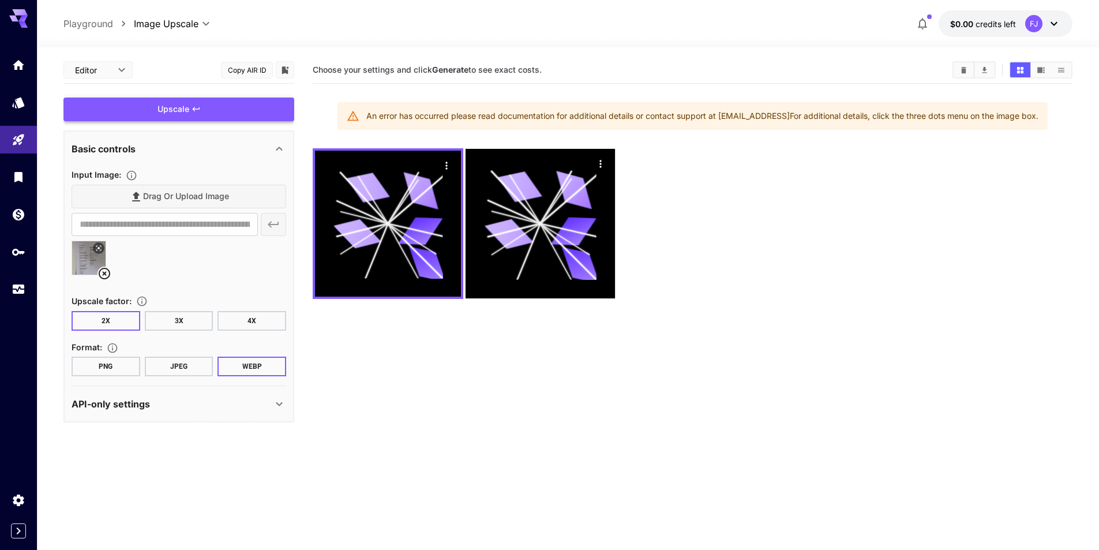
click at [180, 108] on div "Upscale" at bounding box center [178, 109] width 231 height 24
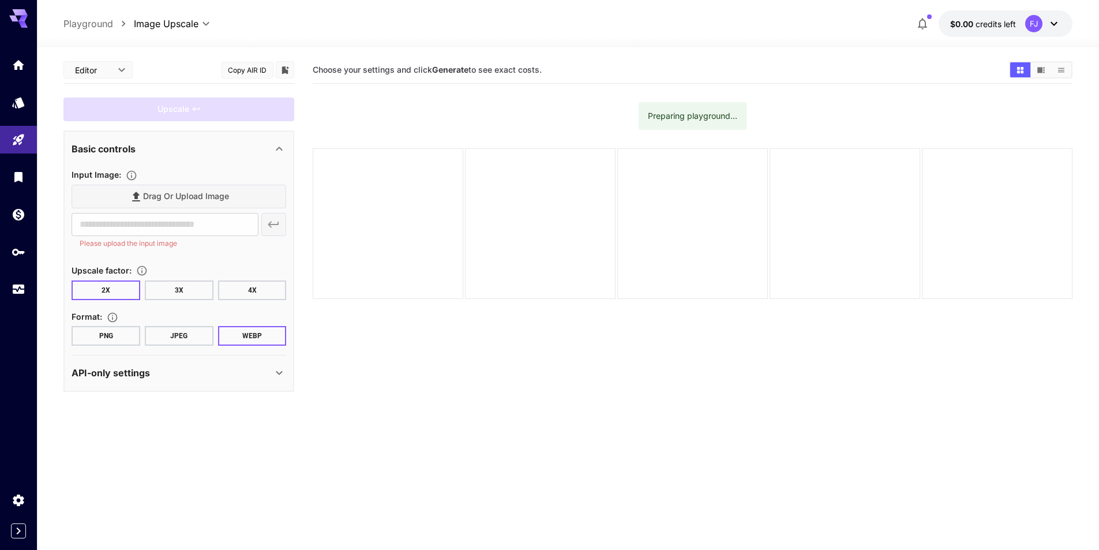
click at [1095, 14] on div "**********" at bounding box center [568, 23] width 1062 height 47
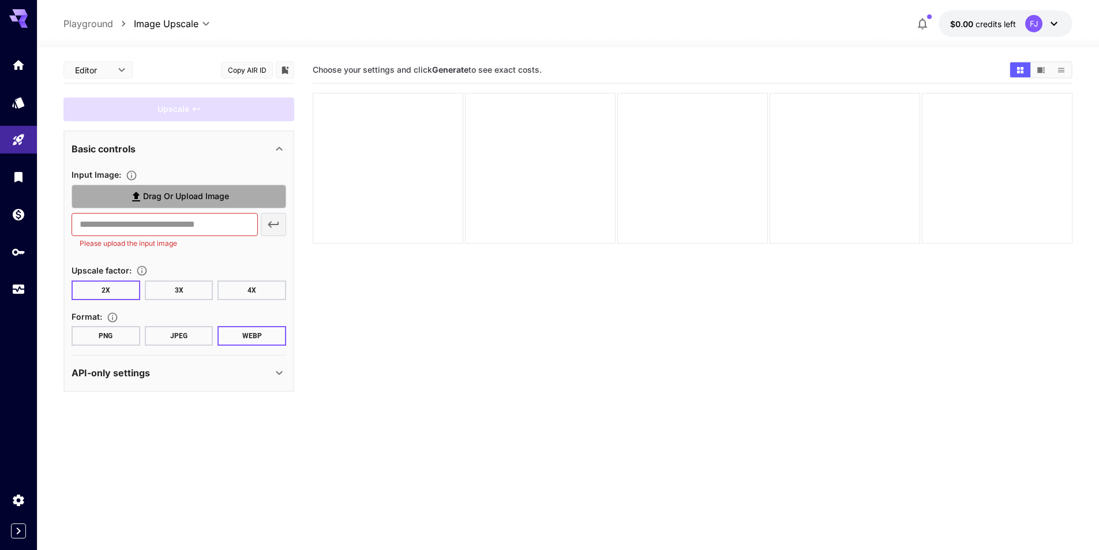
click at [179, 190] on span "Drag or upload image" at bounding box center [186, 196] width 86 height 14
click at [0, 0] on input "Drag or upload image" at bounding box center [0, 0] width 0 height 0
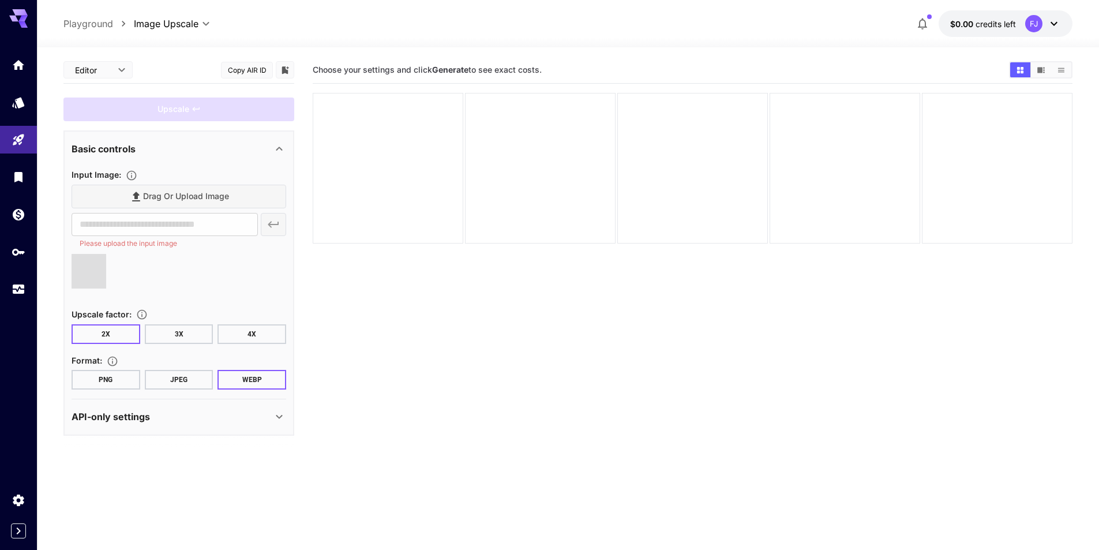
type input "**********"
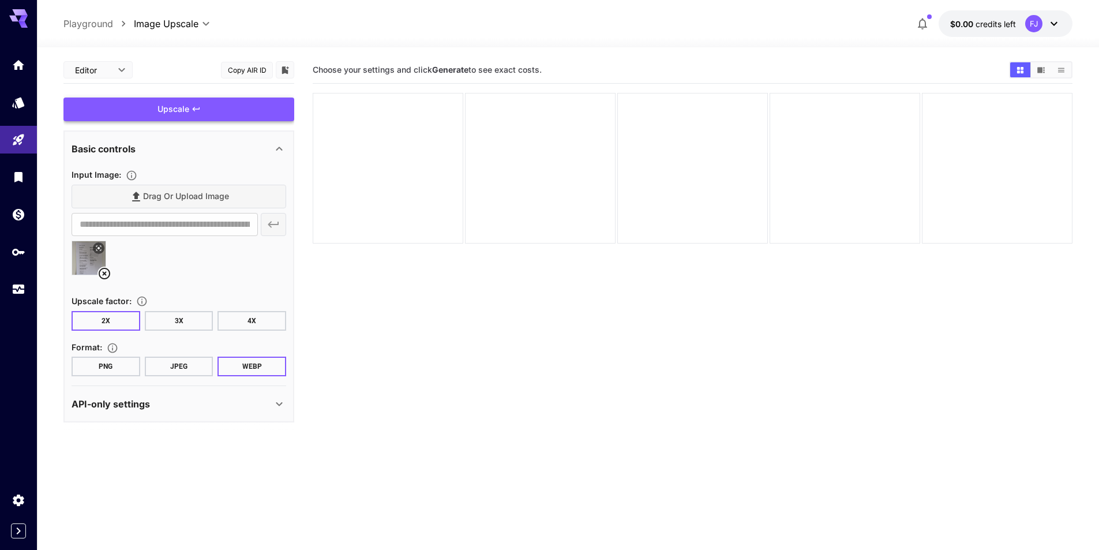
click at [157, 111] on span "Upscale" at bounding box center [173, 109] width 32 height 14
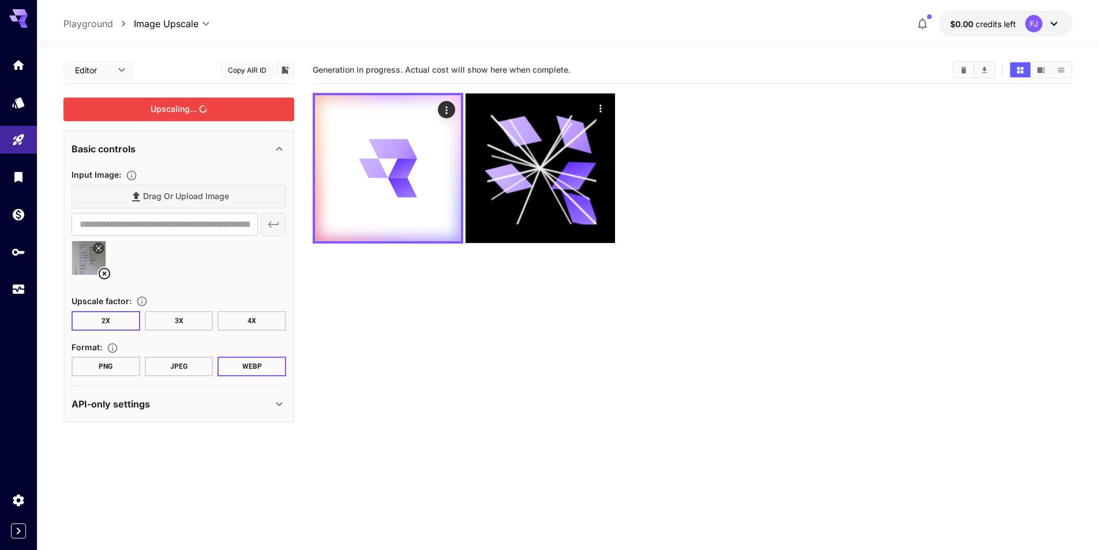
click at [158, 112] on div "Upscaling..." at bounding box center [178, 109] width 231 height 24
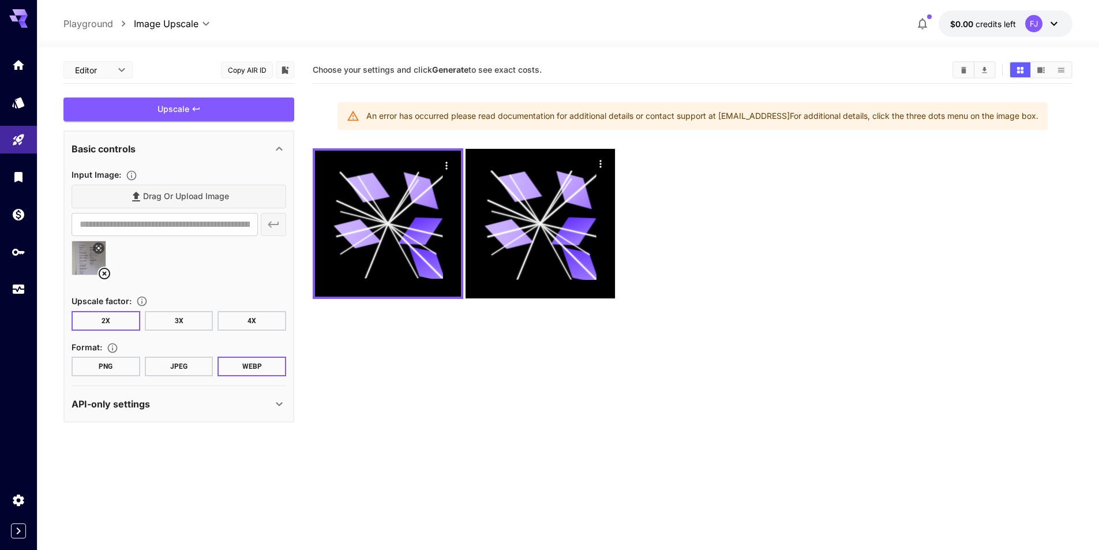
click at [106, 275] on icon at bounding box center [105, 274] width 12 height 12
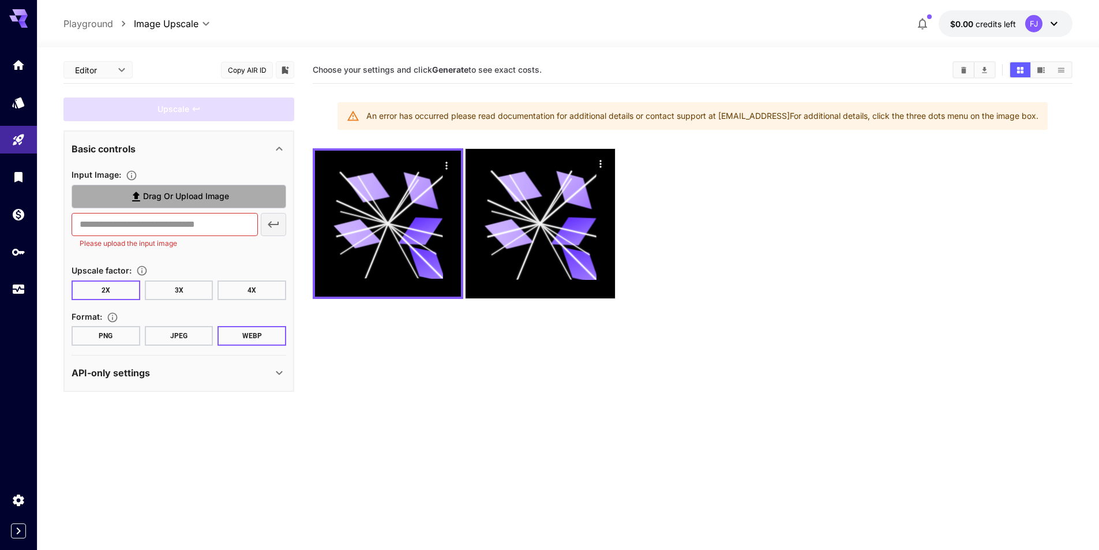
click at [192, 192] on span "Drag or upload image" at bounding box center [186, 196] width 86 height 14
click at [0, 0] on input "Drag or upload image" at bounding box center [0, 0] width 0 height 0
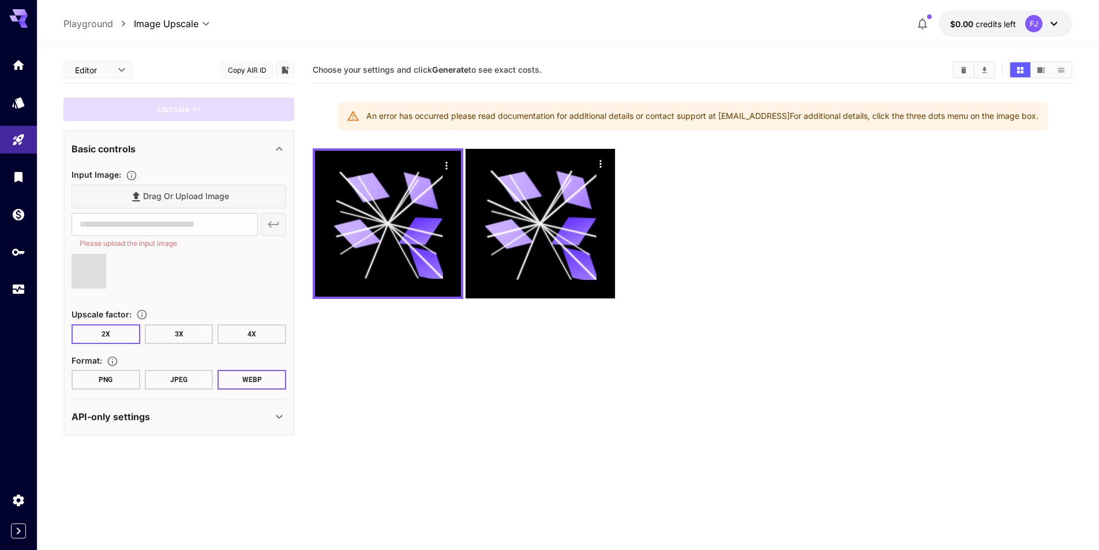
type input "**********"
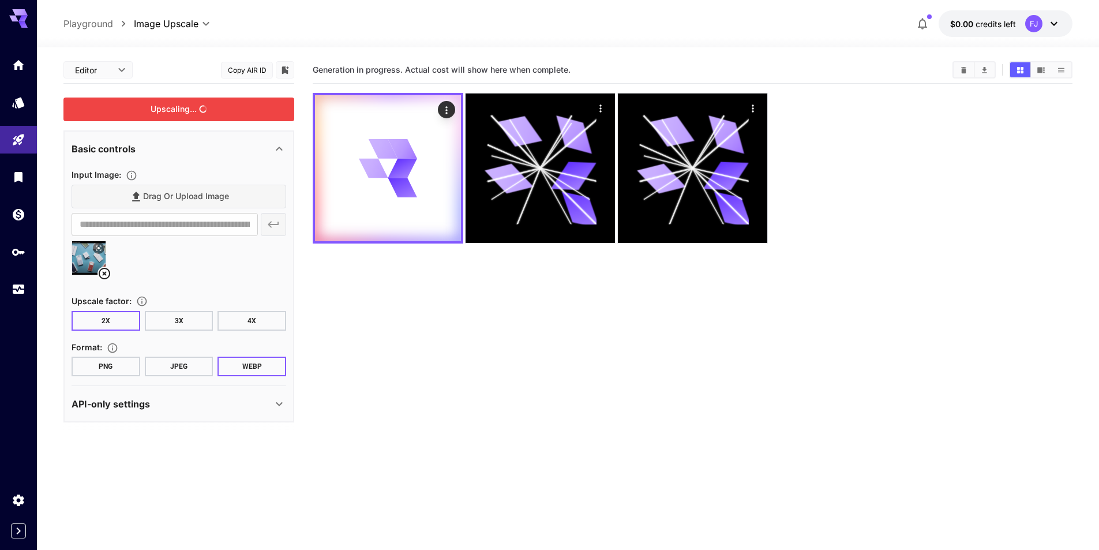
click at [181, 112] on div "Upscaling..." at bounding box center [178, 109] width 231 height 24
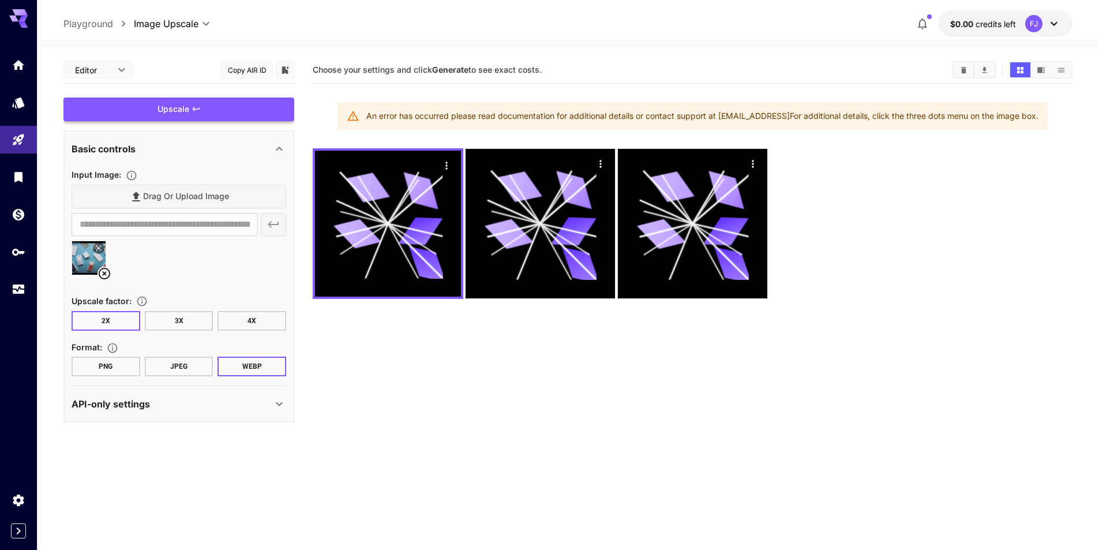
click at [182, 114] on div "Upscale" at bounding box center [178, 109] width 231 height 24
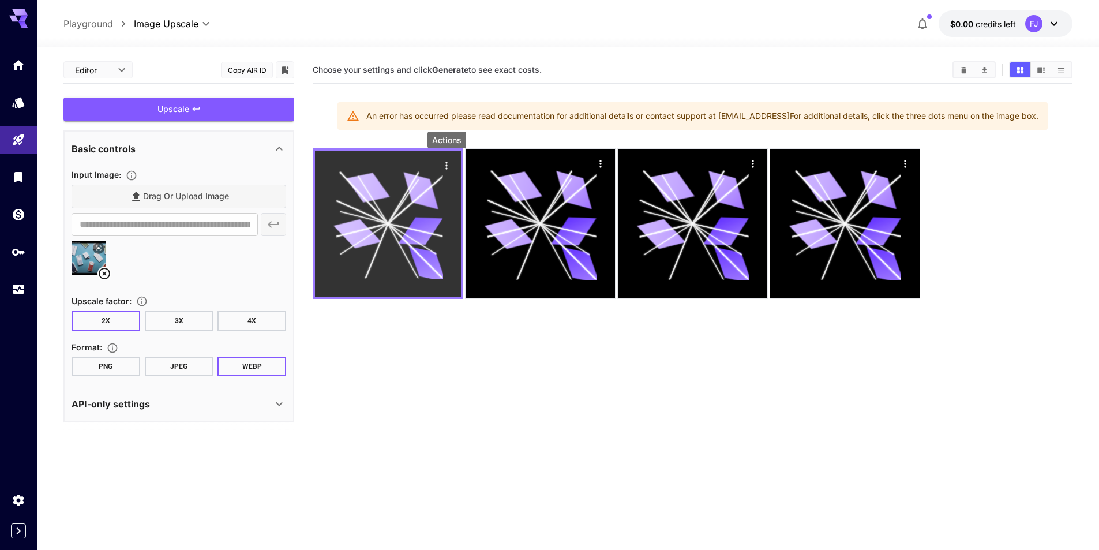
click at [447, 163] on icon "Actions" at bounding box center [447, 166] width 12 height 12
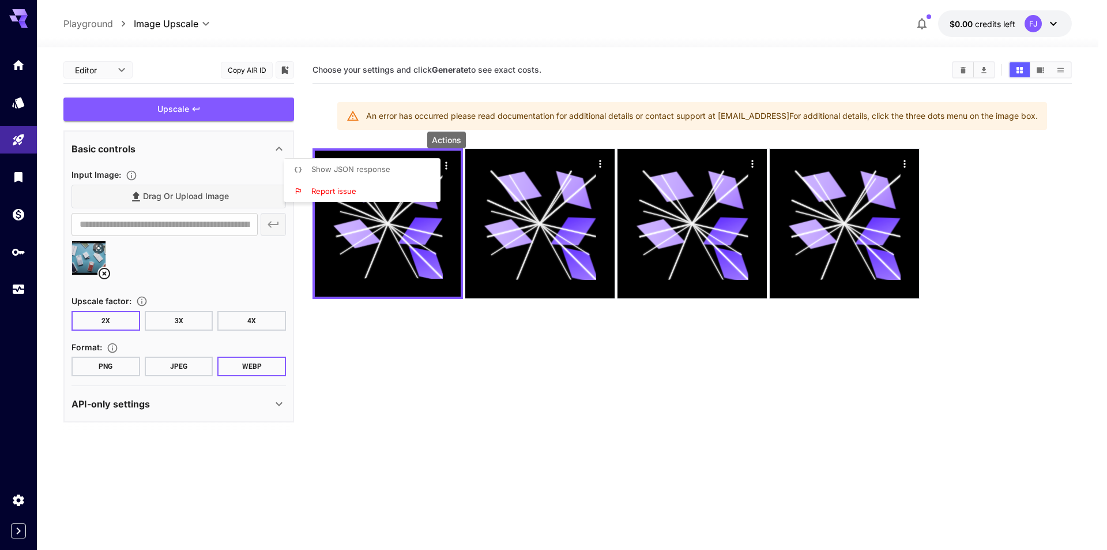
click at [356, 186] on li "Report issue" at bounding box center [366, 191] width 164 height 22
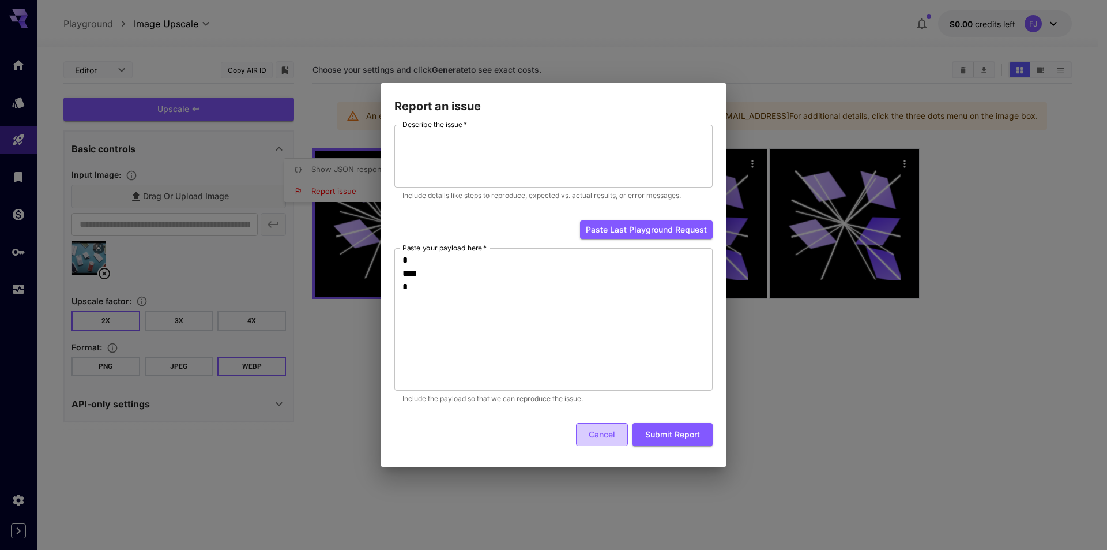
click at [612, 434] on button "Cancel" at bounding box center [602, 435] width 52 height 24
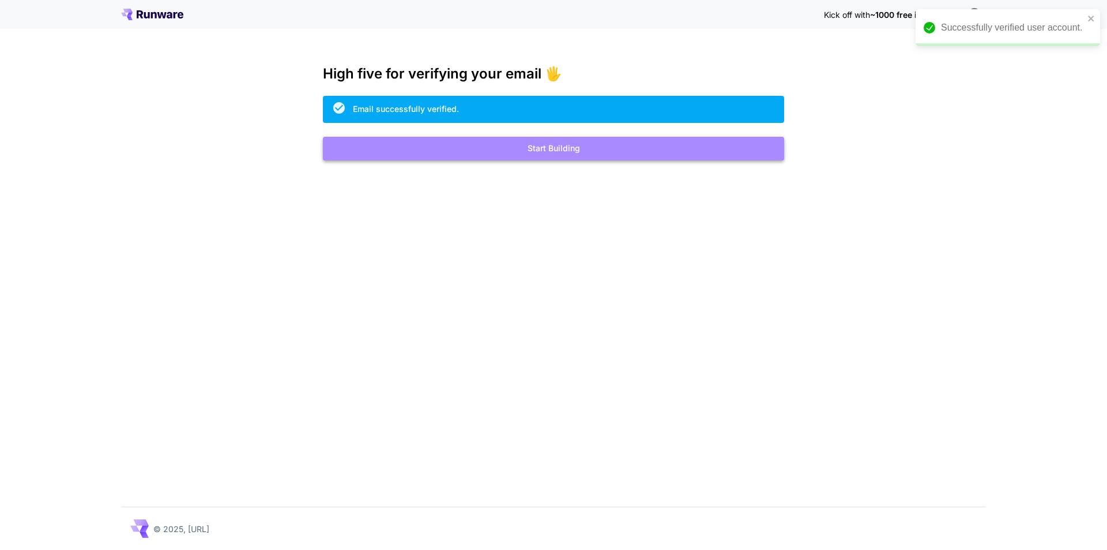
click at [537, 143] on button "Start Building" at bounding box center [553, 149] width 461 height 24
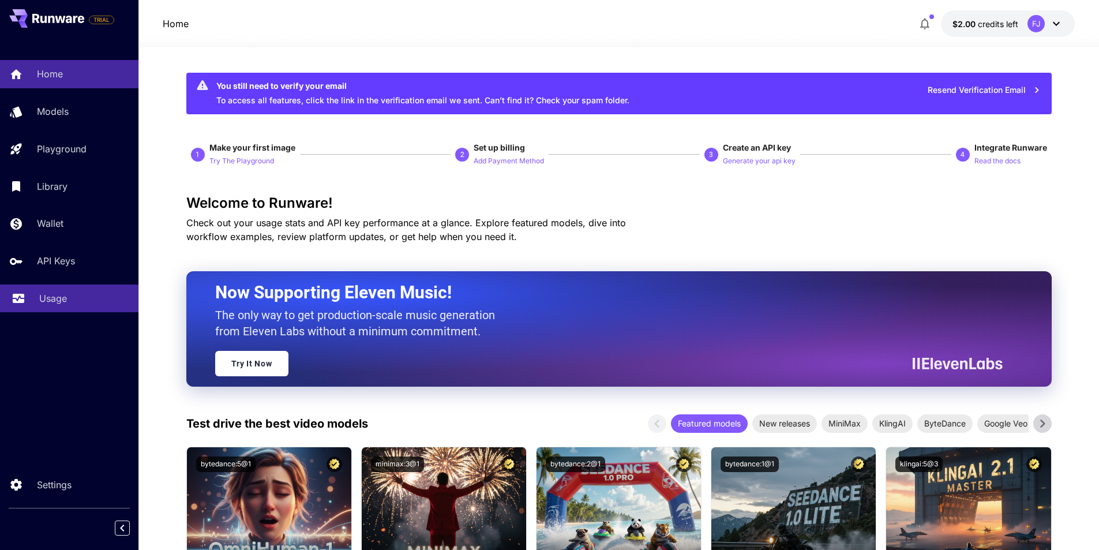
click at [57, 306] on link "Usage" at bounding box center [69, 298] width 138 height 28
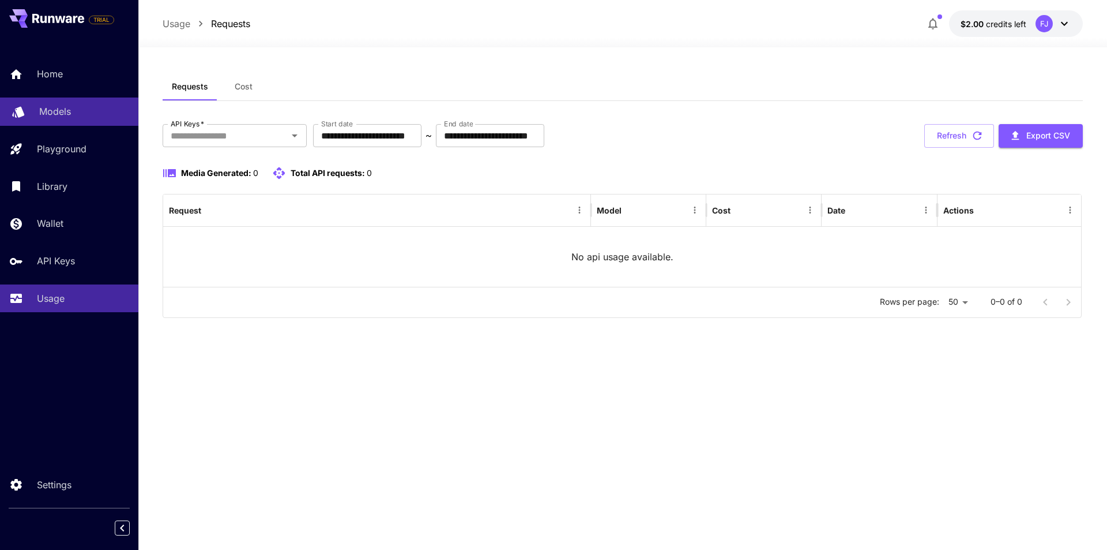
click at [93, 114] on div "Models" at bounding box center [84, 111] width 90 height 14
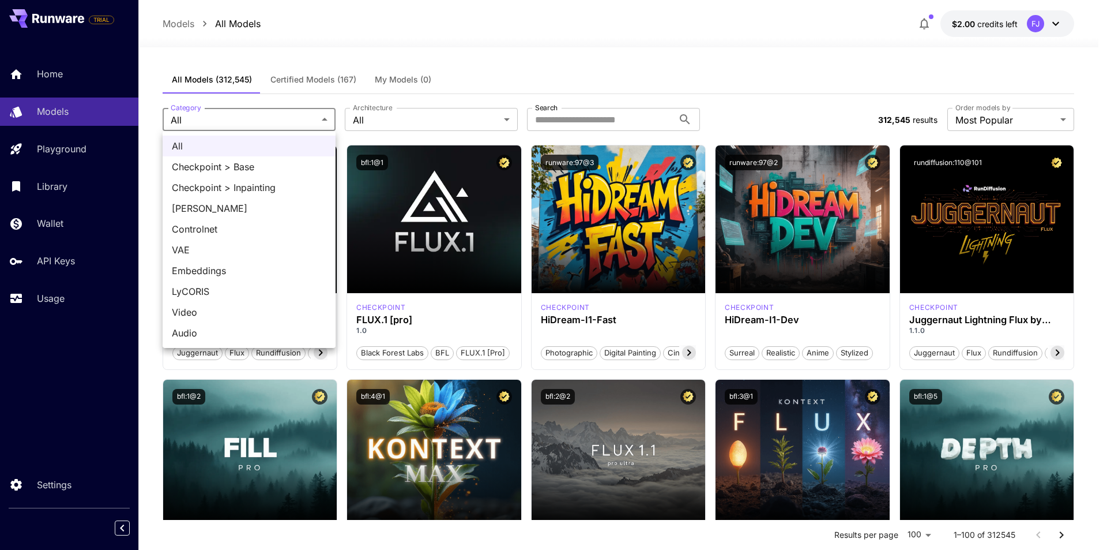
click at [359, 121] on div at bounding box center [553, 275] width 1107 height 550
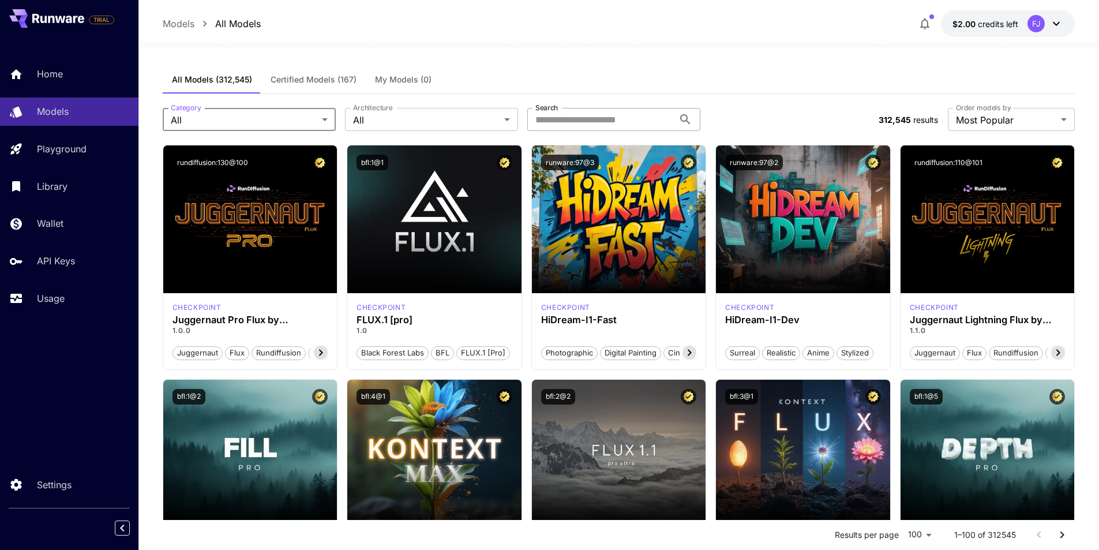
click at [633, 116] on input "Search" at bounding box center [600, 119] width 146 height 23
type input "*******"
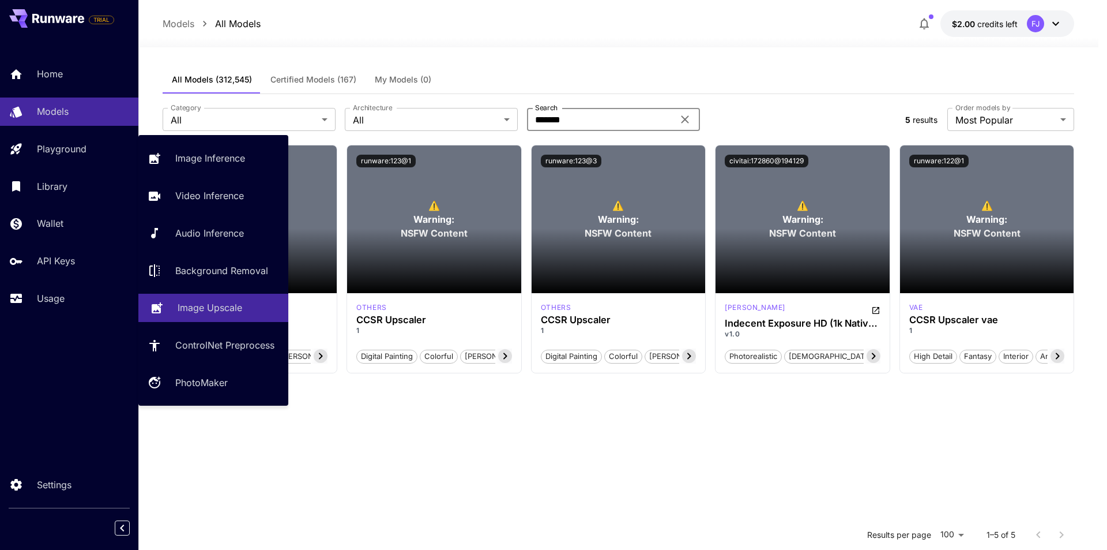
click at [201, 310] on p "Image Upscale" at bounding box center [210, 307] width 65 height 14
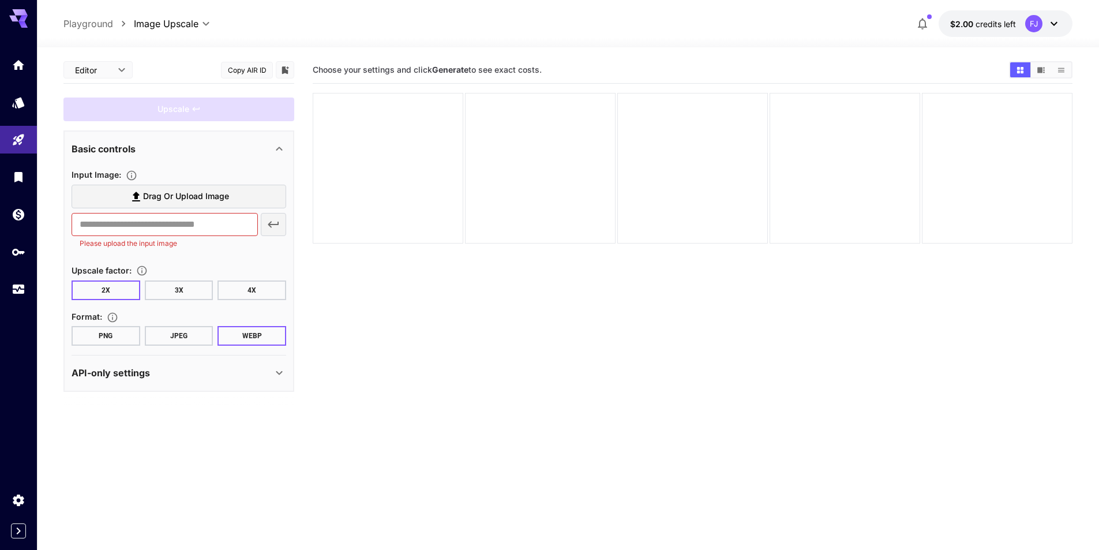
click at [210, 197] on span "Drag or upload image" at bounding box center [186, 196] width 86 height 14
click at [0, 0] on input "Drag or upload image" at bounding box center [0, 0] width 0 height 0
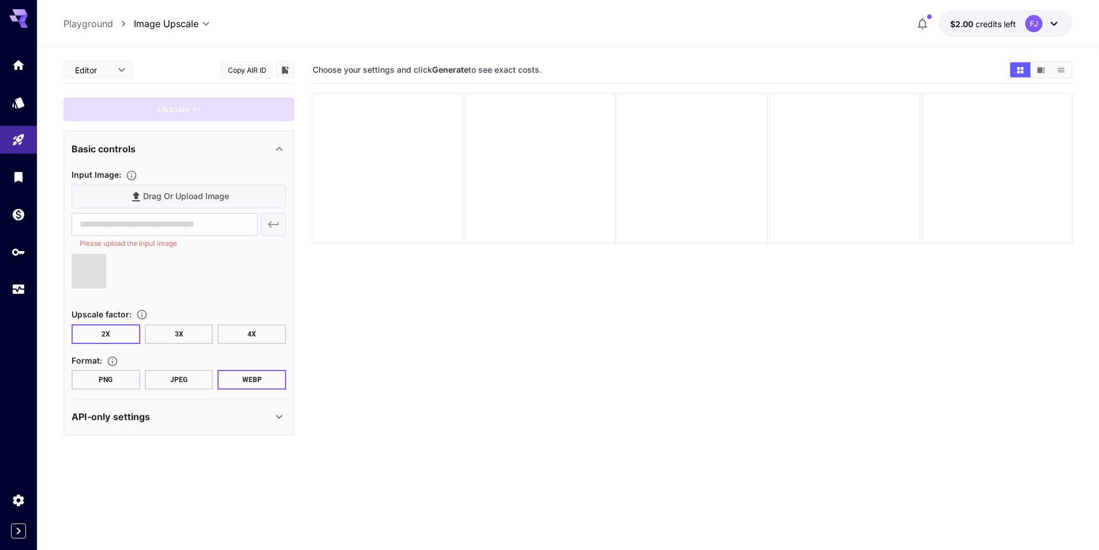
type input "**********"
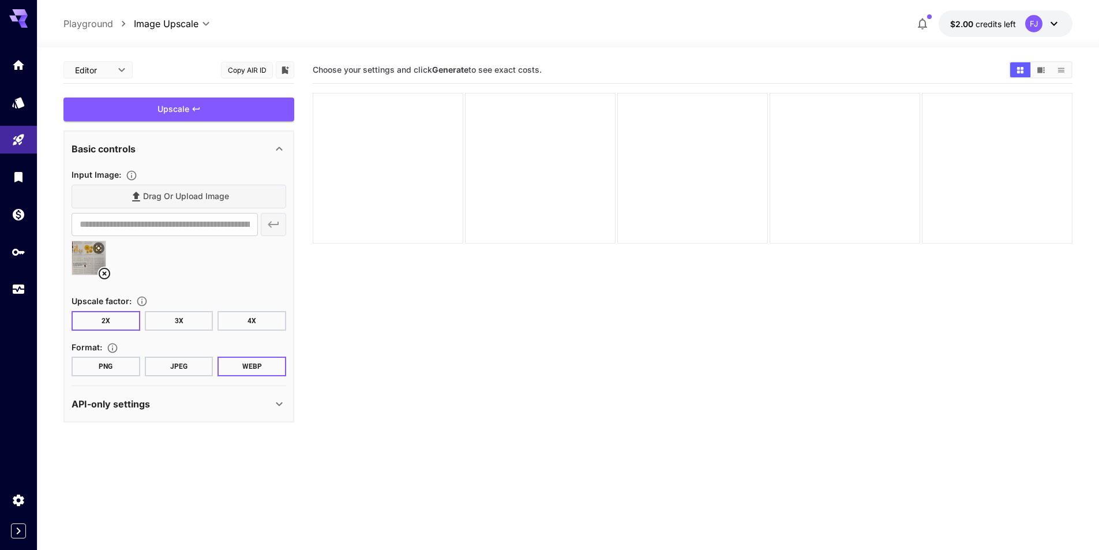
click at [188, 318] on button "3X" at bounding box center [179, 321] width 69 height 20
click at [112, 362] on button "PNG" at bounding box center [106, 366] width 69 height 20
click at [170, 107] on div "Upscale" at bounding box center [178, 109] width 231 height 24
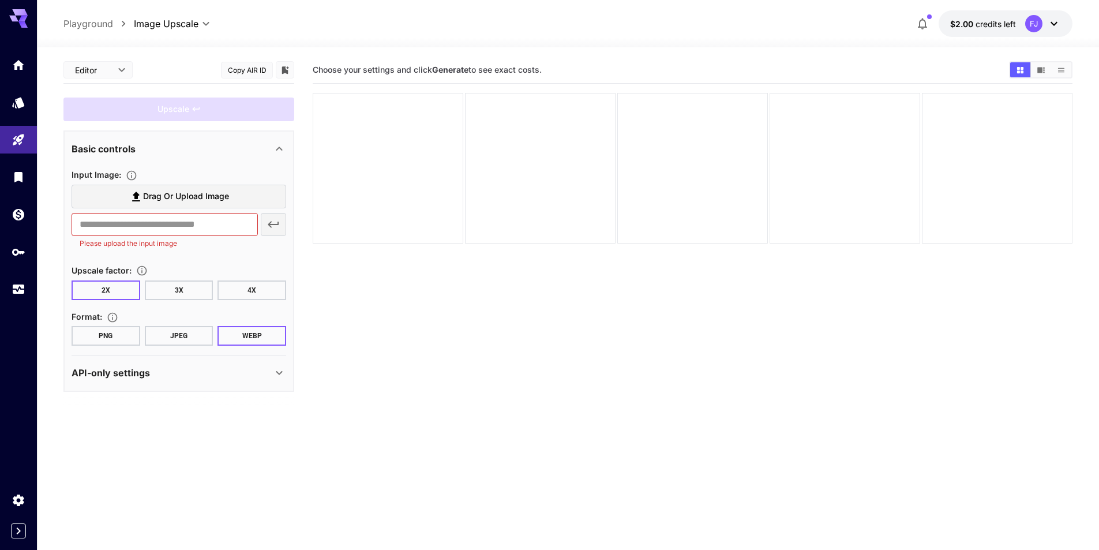
click at [209, 187] on label "Drag or upload image" at bounding box center [179, 197] width 215 height 24
click at [0, 0] on input "Drag or upload image" at bounding box center [0, 0] width 0 height 0
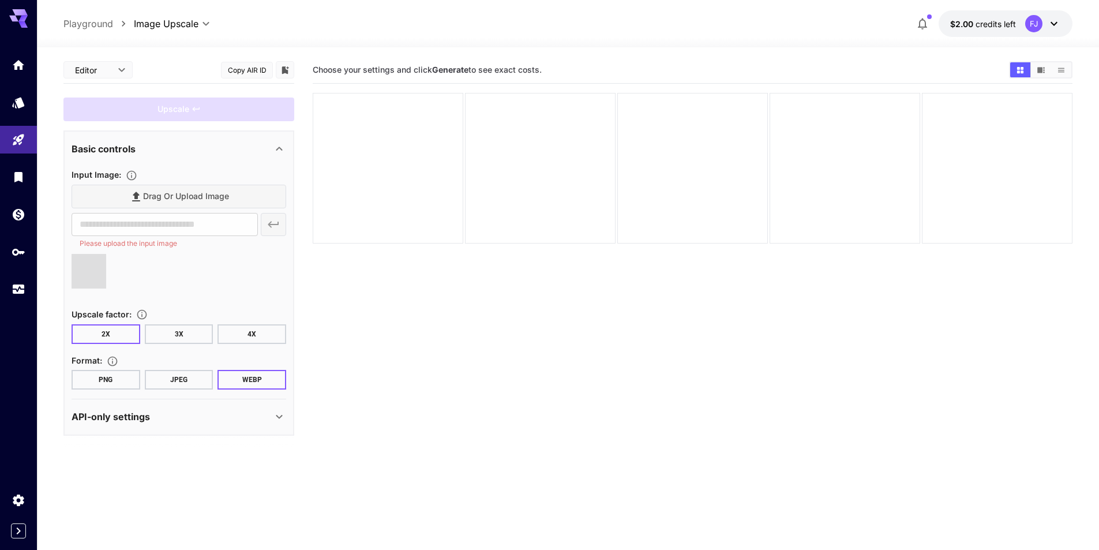
type input "**********"
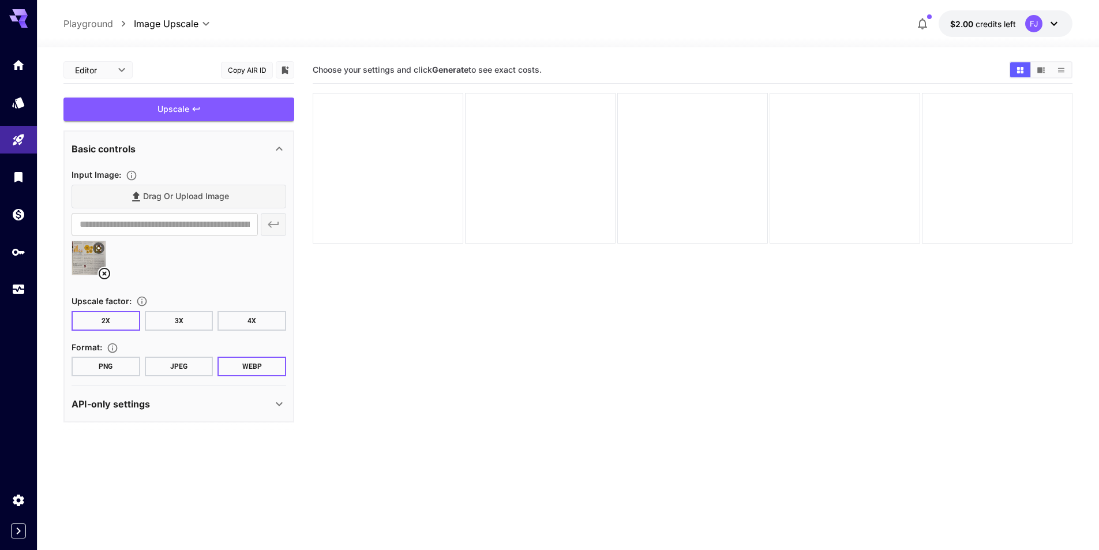
click at [122, 369] on button "PNG" at bounding box center [106, 366] width 69 height 20
click at [202, 105] on div "Upscale" at bounding box center [178, 109] width 231 height 24
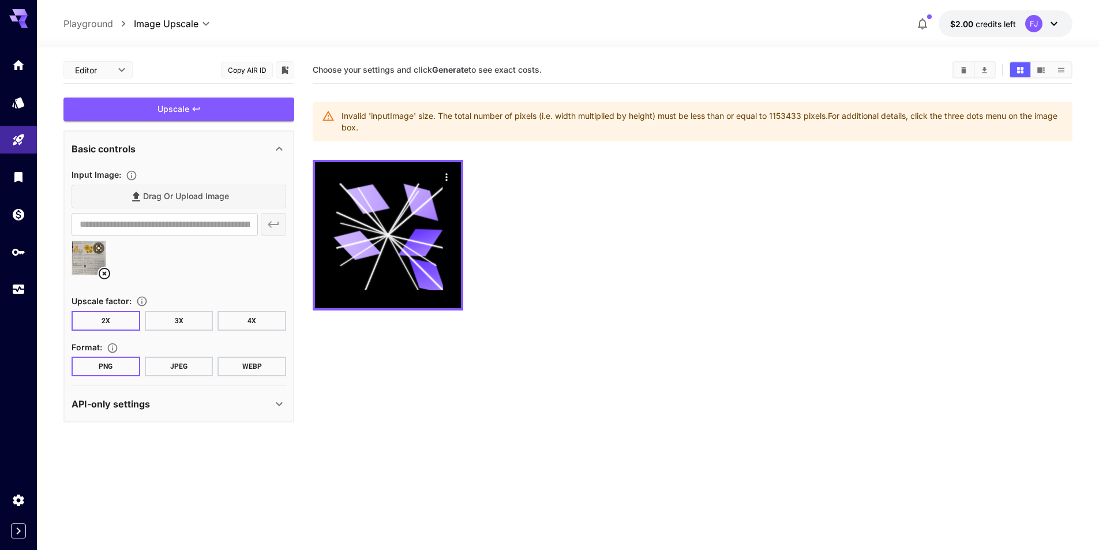
click at [102, 272] on icon at bounding box center [104, 273] width 14 height 14
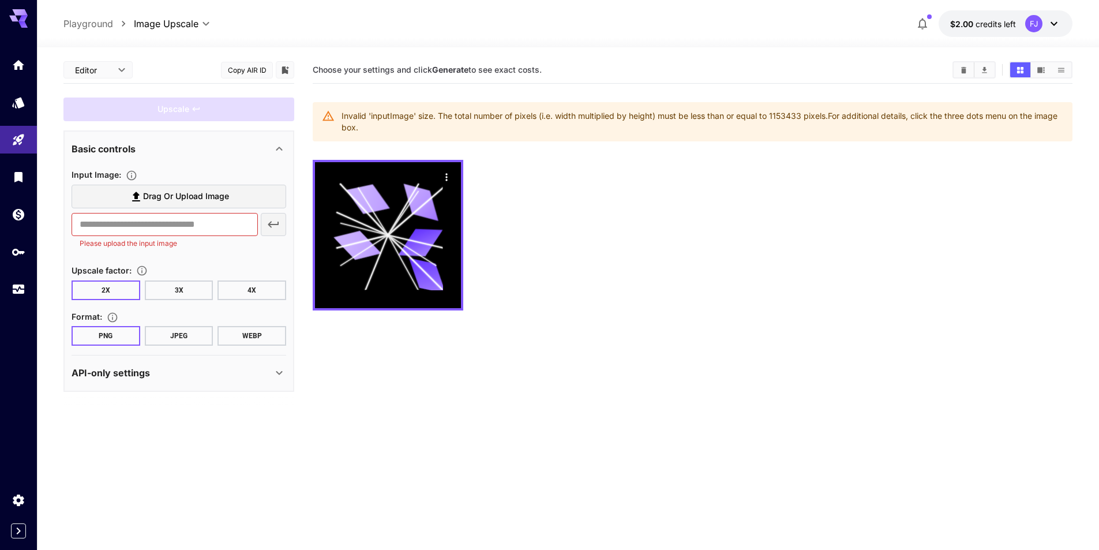
click at [160, 200] on span "Drag or upload image" at bounding box center [186, 196] width 86 height 14
click at [0, 0] on input "Drag or upload image" at bounding box center [0, 0] width 0 height 0
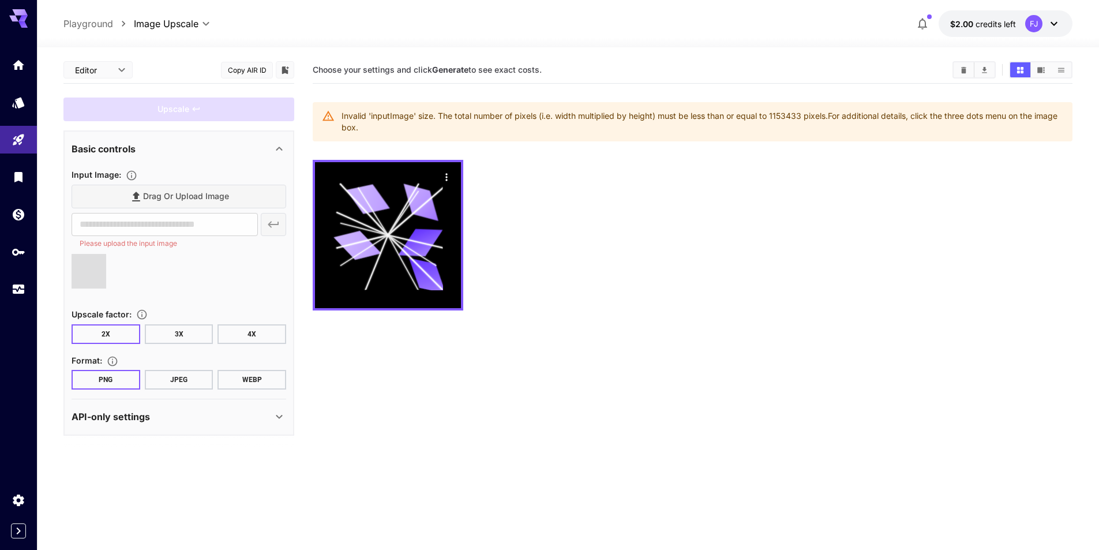
type input "**********"
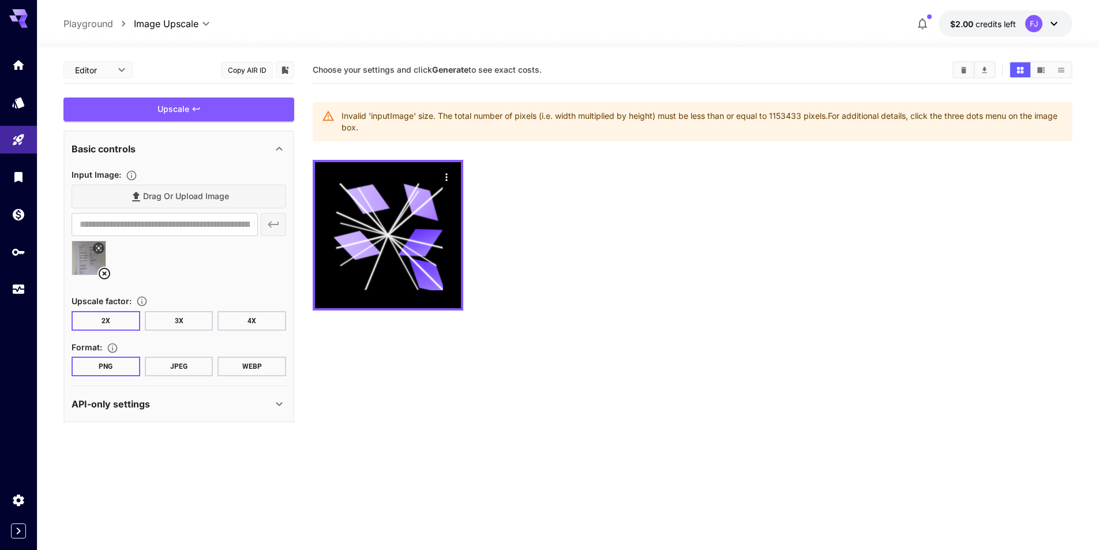
click at [185, 326] on button "3X" at bounding box center [179, 321] width 69 height 20
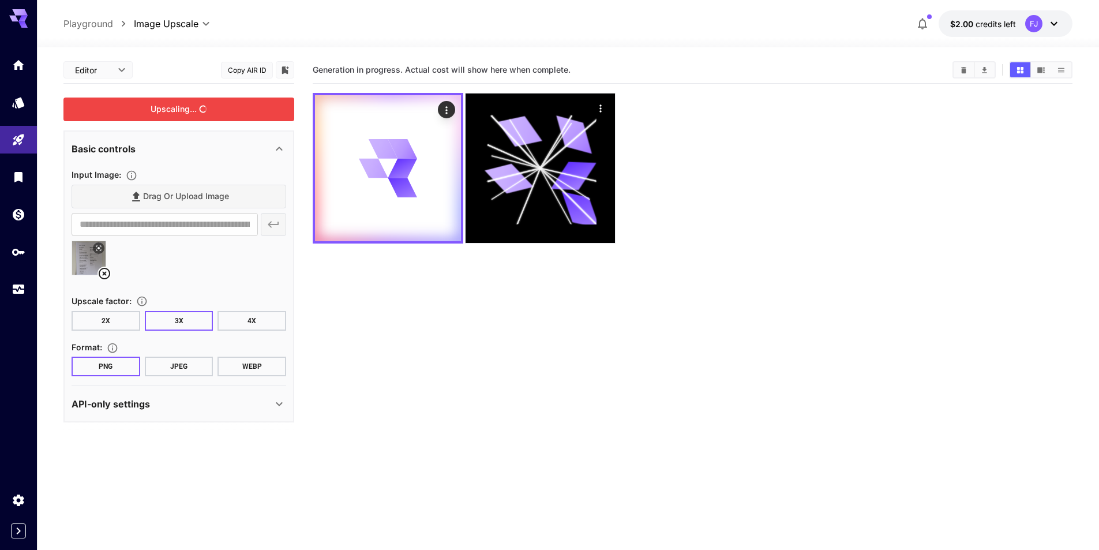
click at [202, 107] on div "Upscaling..." at bounding box center [178, 109] width 231 height 24
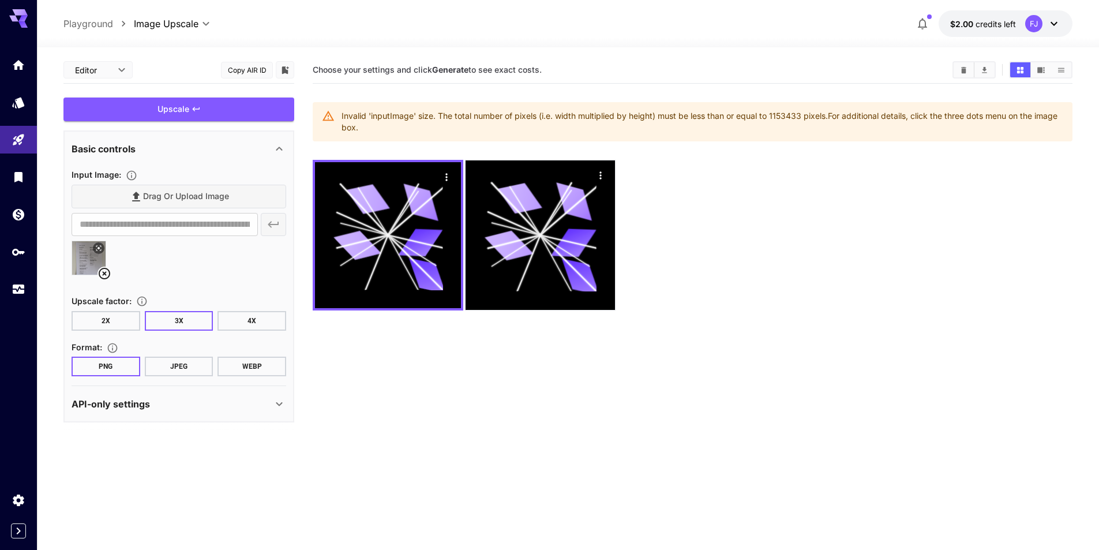
click at [105, 271] on icon at bounding box center [104, 273] width 14 height 14
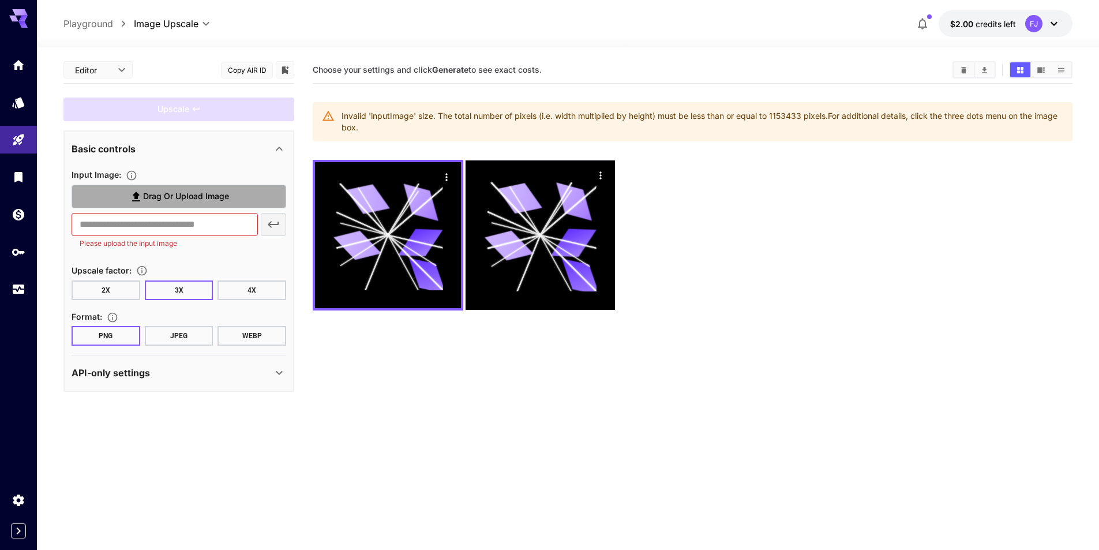
click at [159, 198] on span "Drag or upload image" at bounding box center [186, 196] width 86 height 14
click at [0, 0] on input "Drag or upload image" at bounding box center [0, 0] width 0 height 0
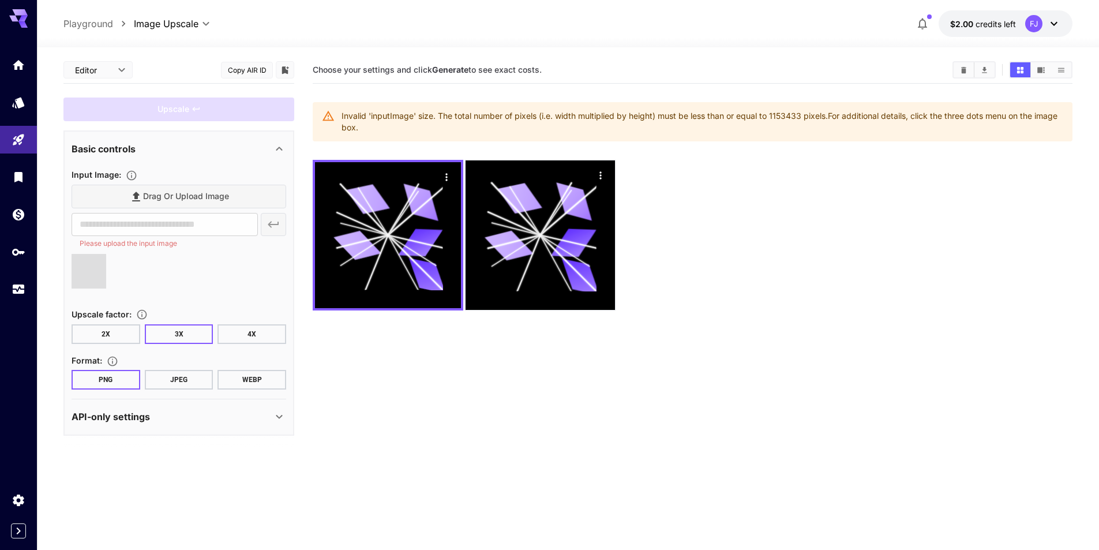
type input "**********"
